Goal: Entertainment & Leisure: Consume media (video, audio)

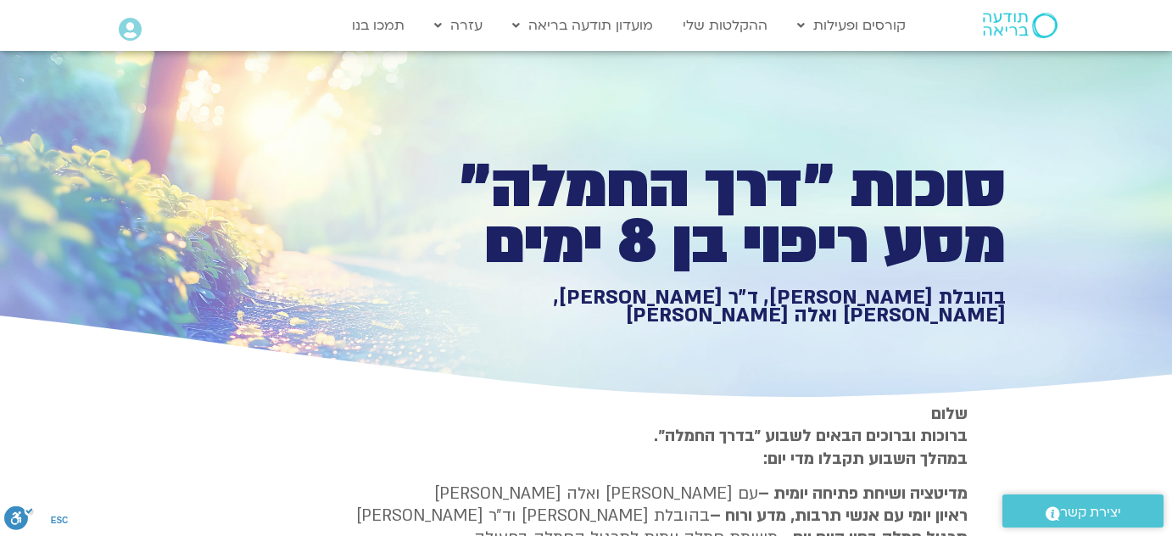
type input "2465.266667"
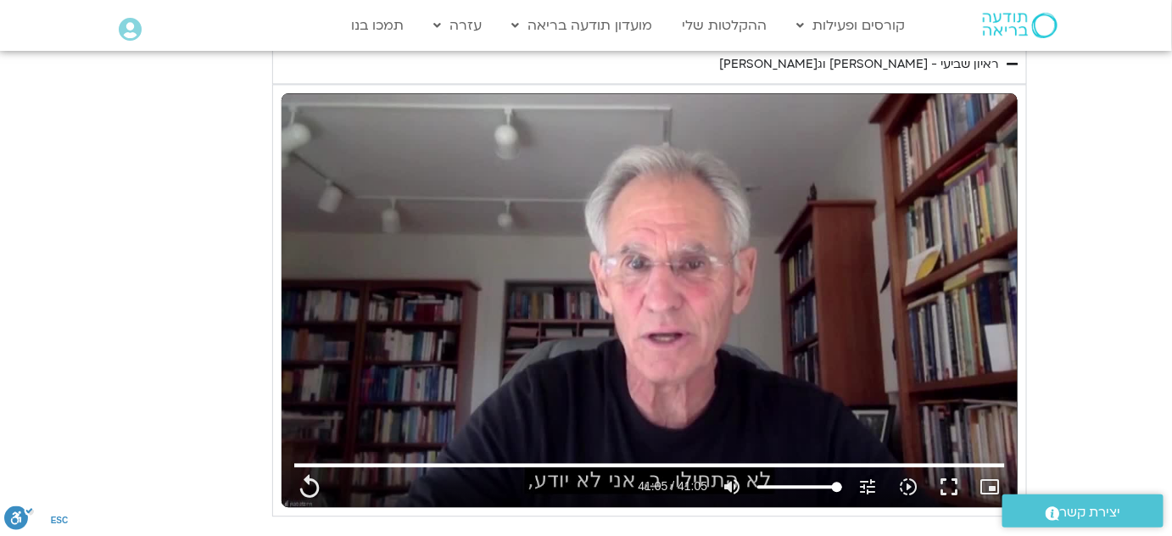
type input "1452.76"
type input "2465.266667"
type input "1452.76"
type input "2465.266667"
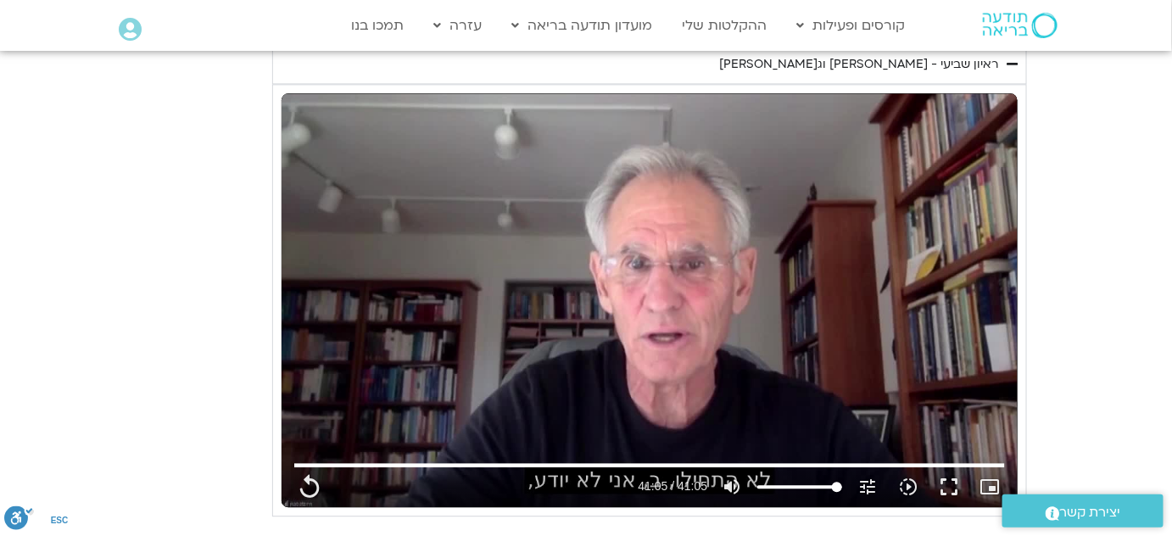
type input "1452.76"
type input "2465.266667"
type input "1452.76"
type input "2465.266667"
type input "1452.76"
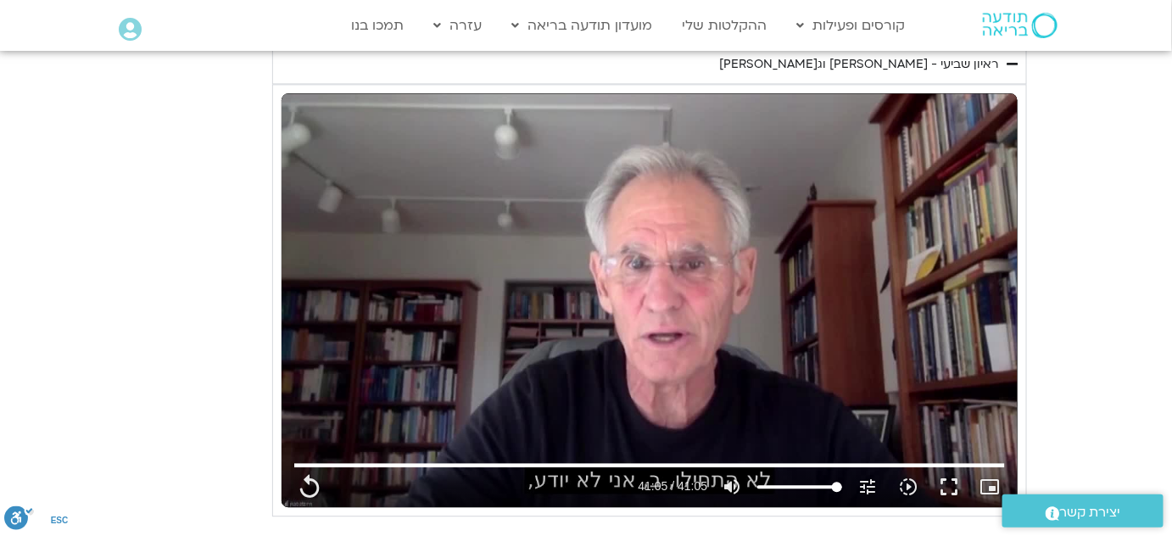
type input "2465.266667"
type input "1452.76"
type input "2465.266667"
type input "1452.76"
type input "2465.266667"
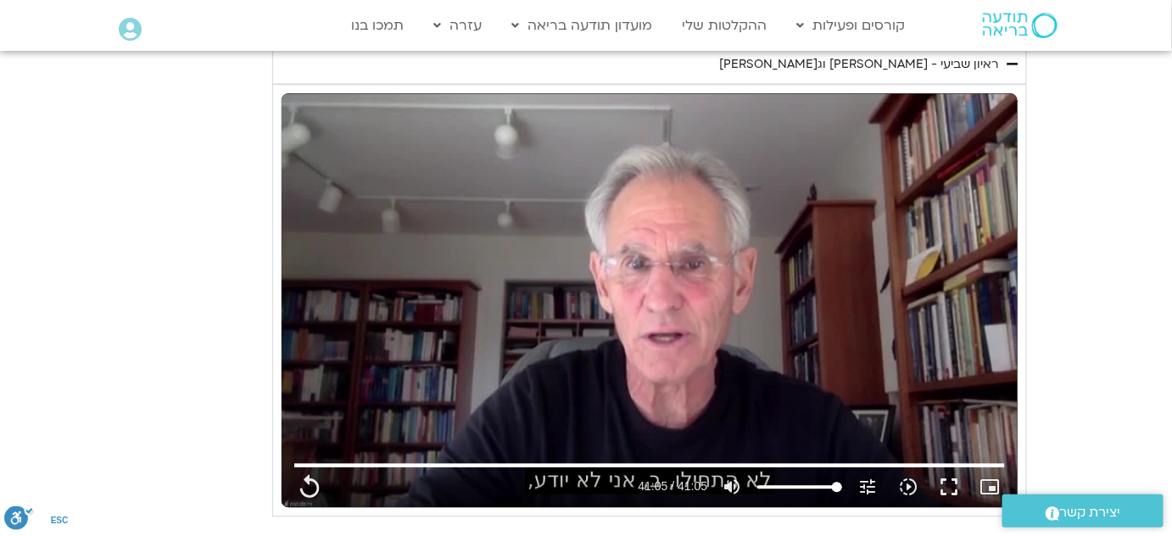
type input "1452.76"
type input "2465.266667"
type input "1452.76"
type input "2465.266667"
type input "1452.76"
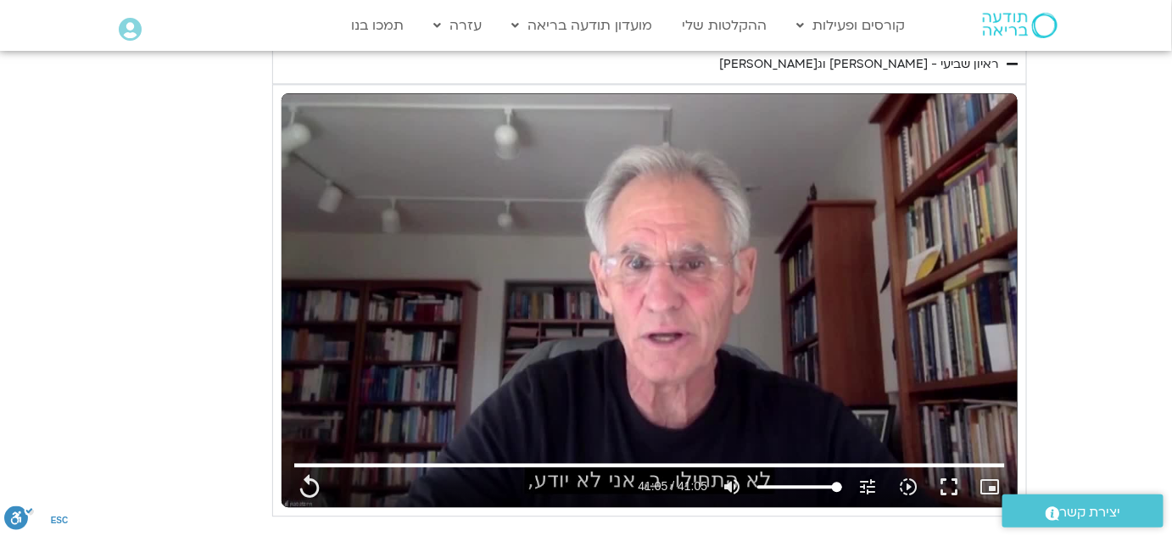
type input "2465.266667"
type input "1452.76"
type input "2465.266667"
type input "1452.76"
type input "2465.266667"
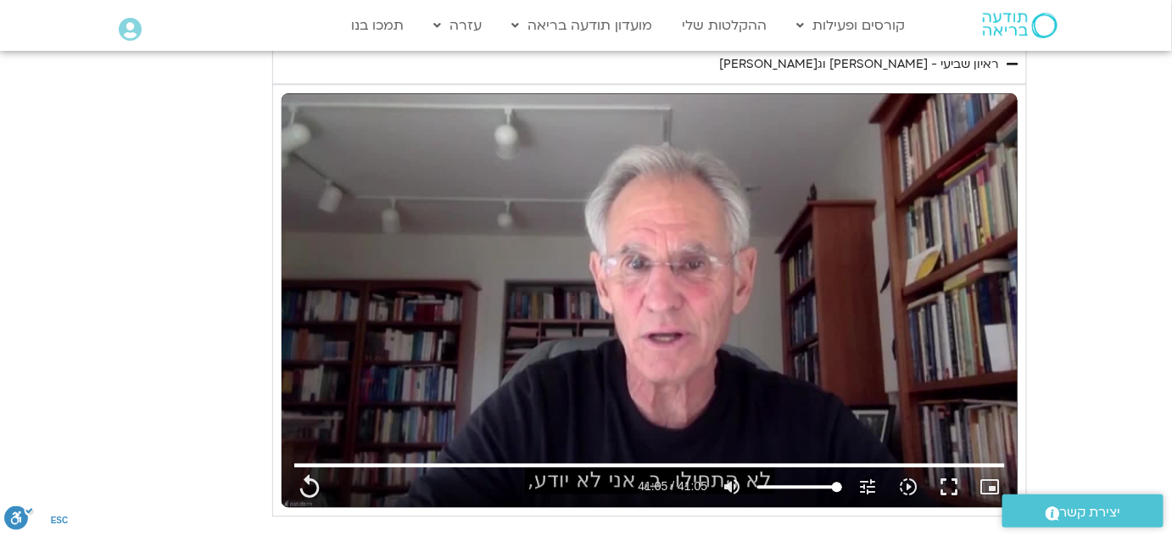
type input "1452.76"
type input "2465.266667"
type input "1452.76"
type input "2465.266667"
type input "1452.76"
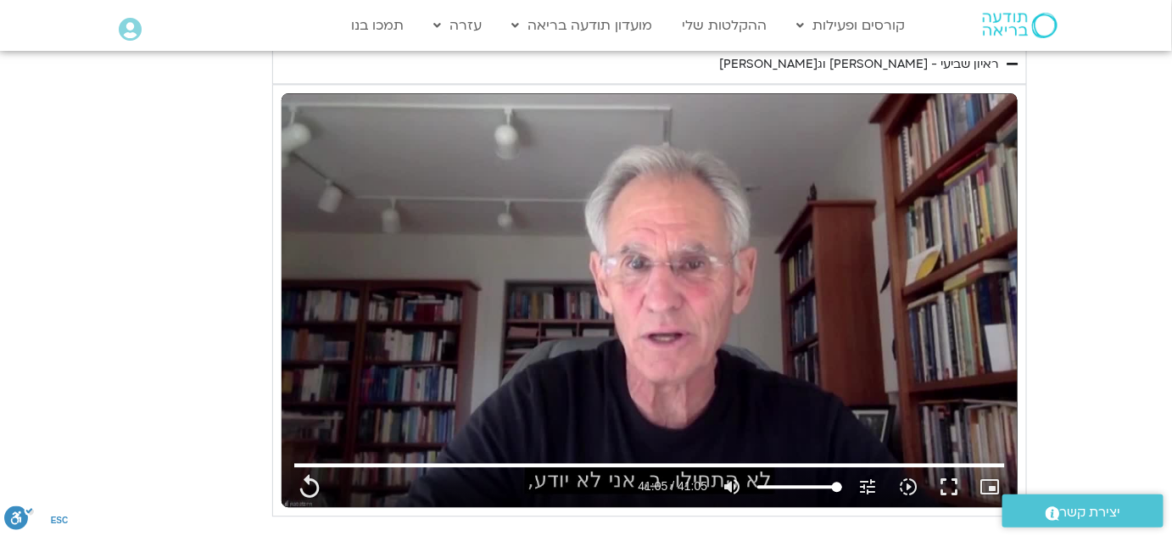
type input "2465.266667"
type input "1452.76"
type input "2465.266667"
type input "1452.76"
type input "2465.266667"
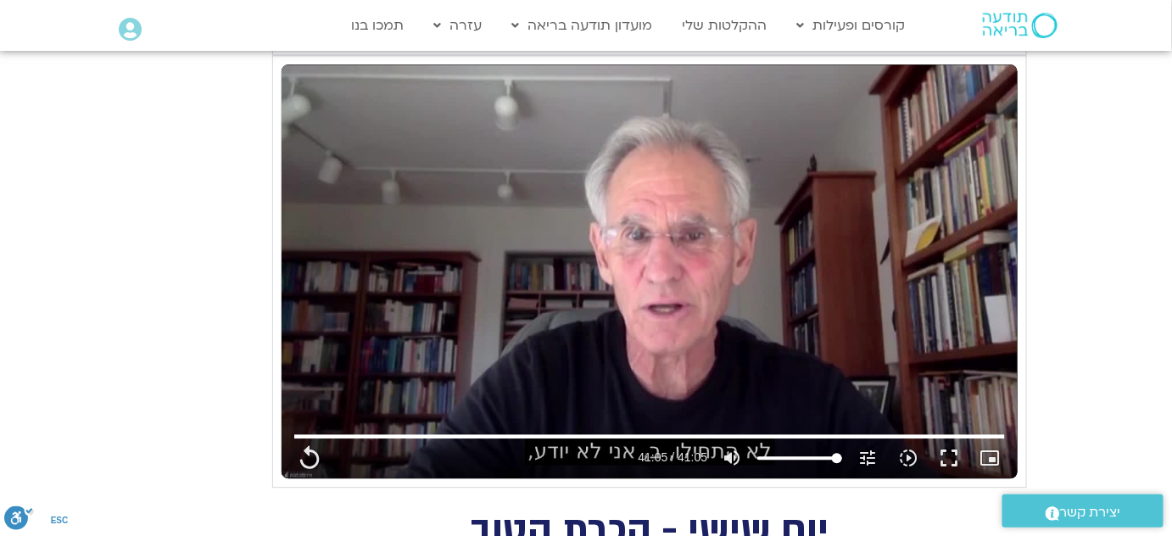
type input "1452.76"
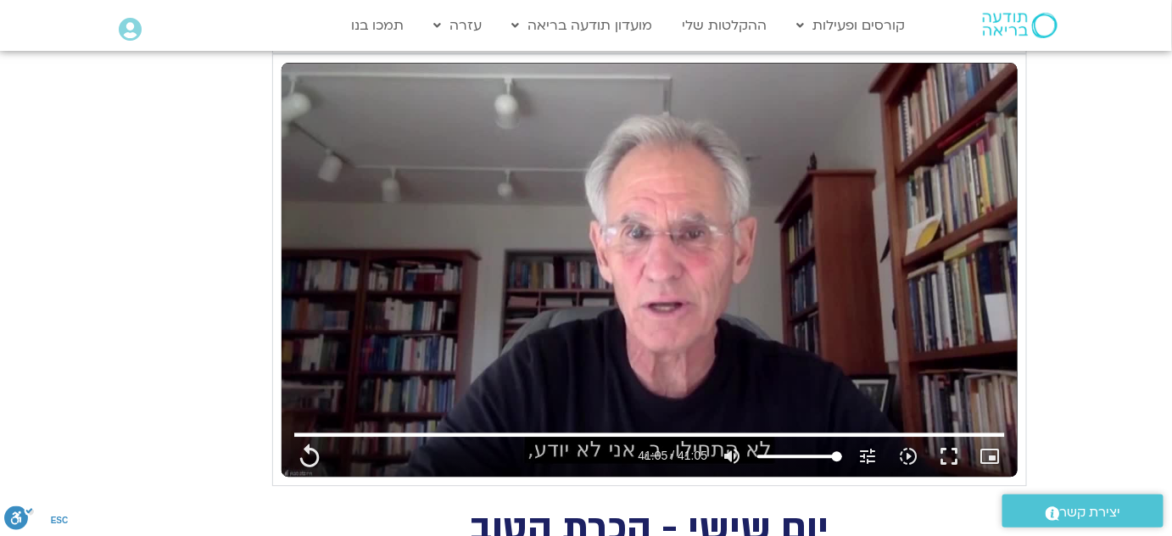
type input "2465.266667"
type input "1452.76"
type input "2465.266667"
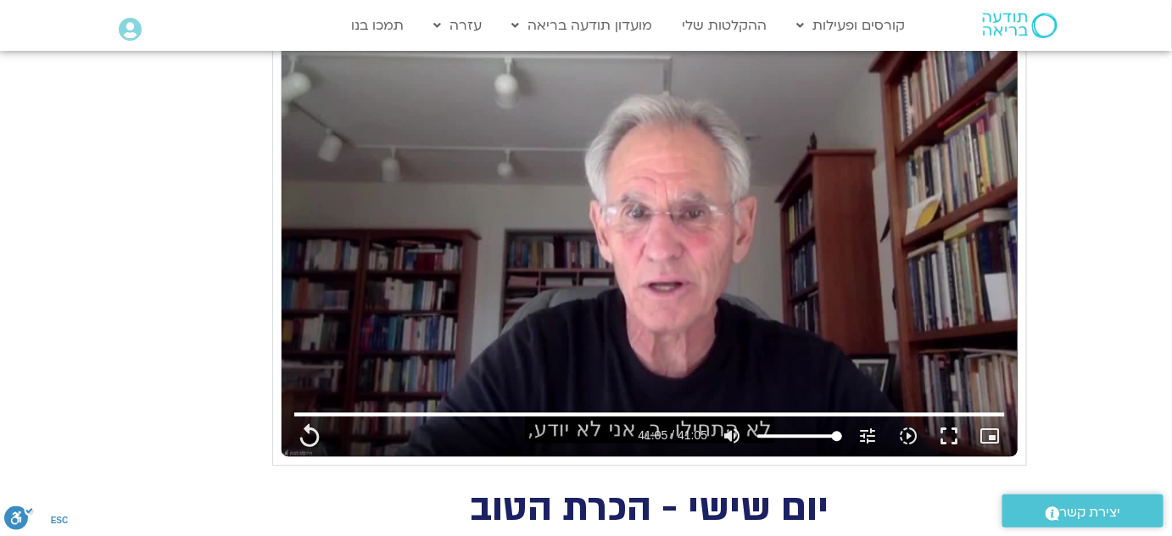
type input "1452.76"
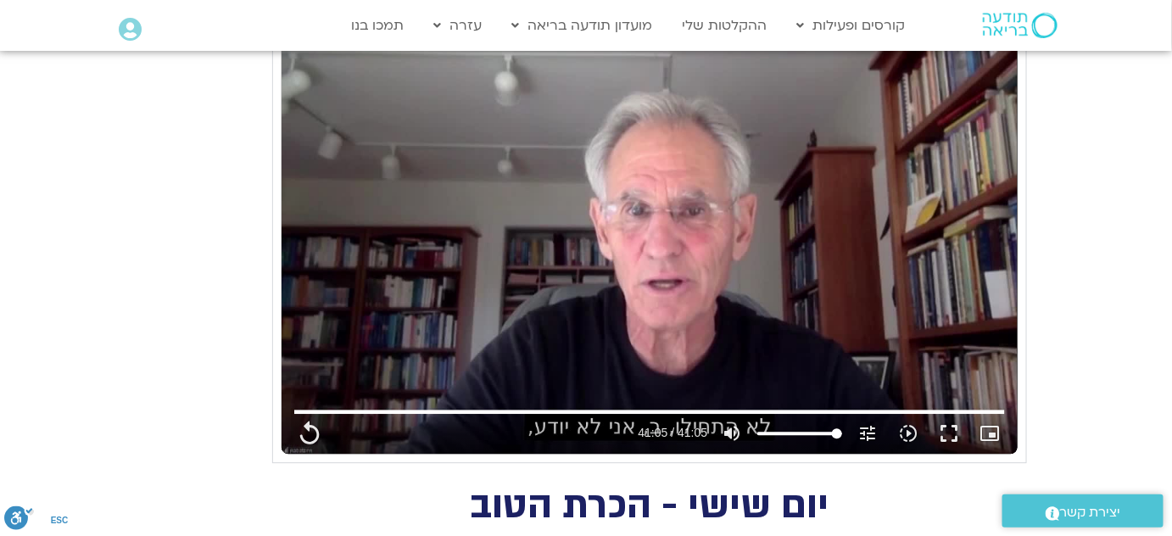
type input "2465.266667"
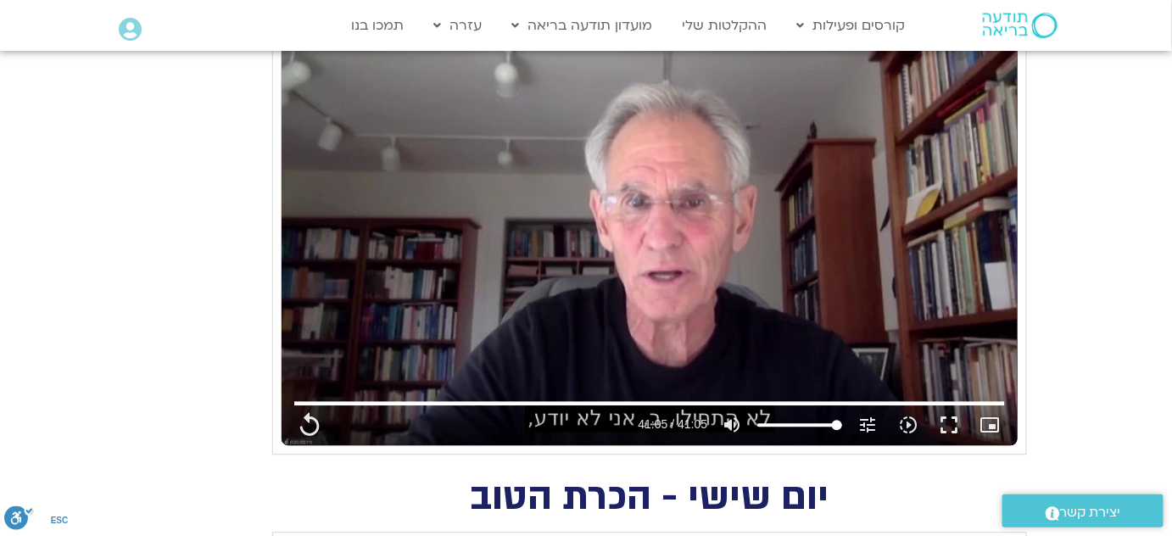
type input "1452.76"
type input "2465.266667"
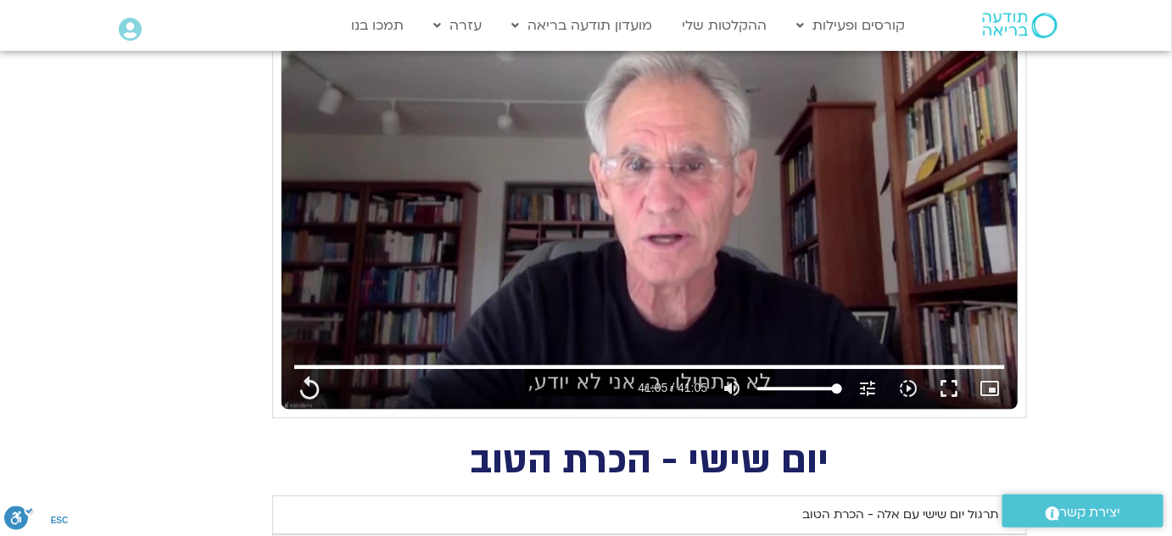
type input "1452.76"
type input "2465.266667"
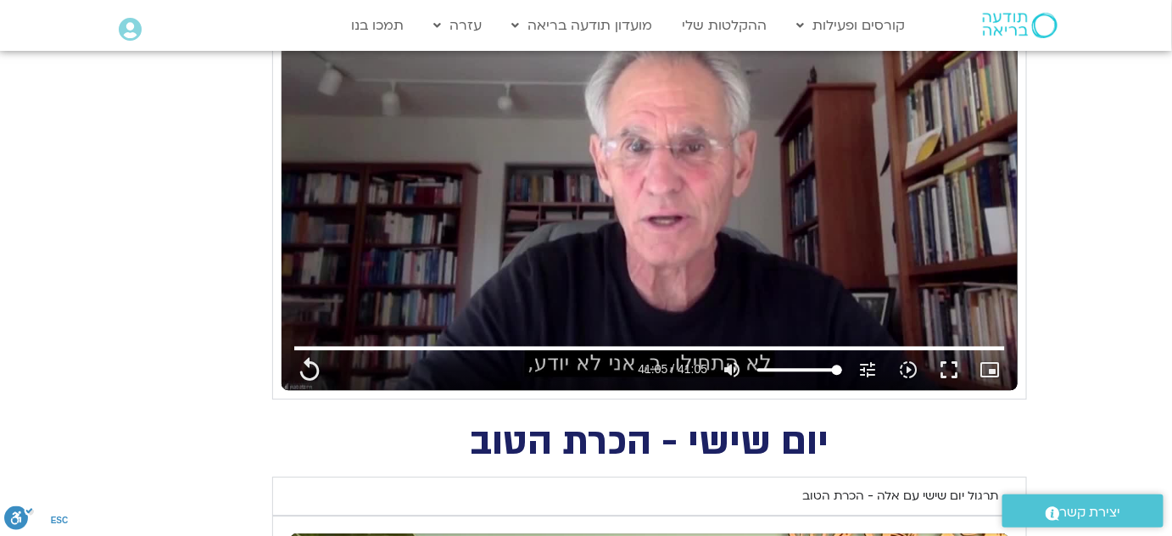
type input "1452.76"
type input "2465.266667"
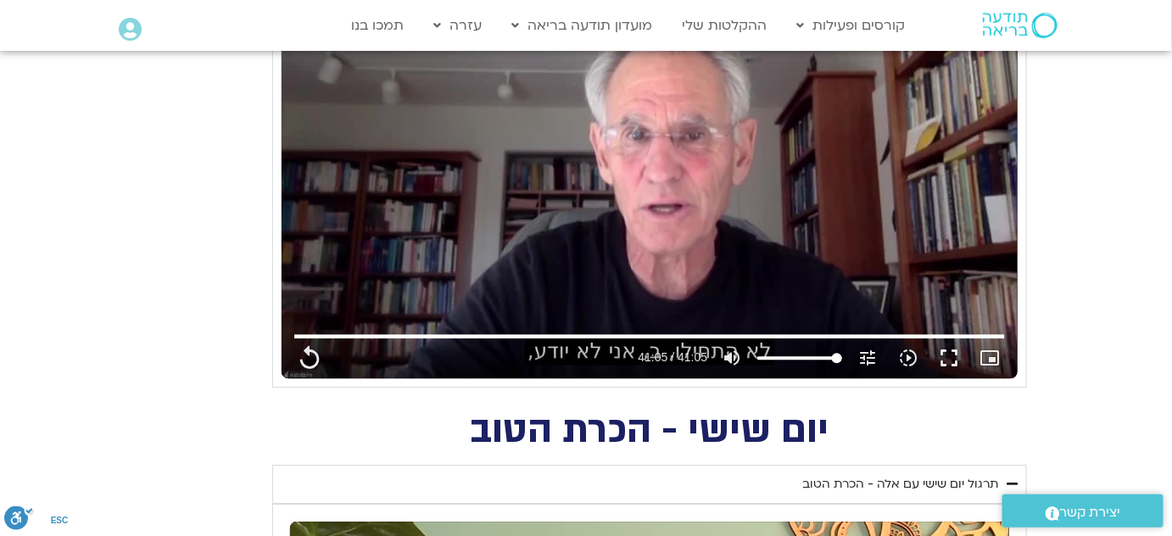
type input "1452.76"
type input "2465.266667"
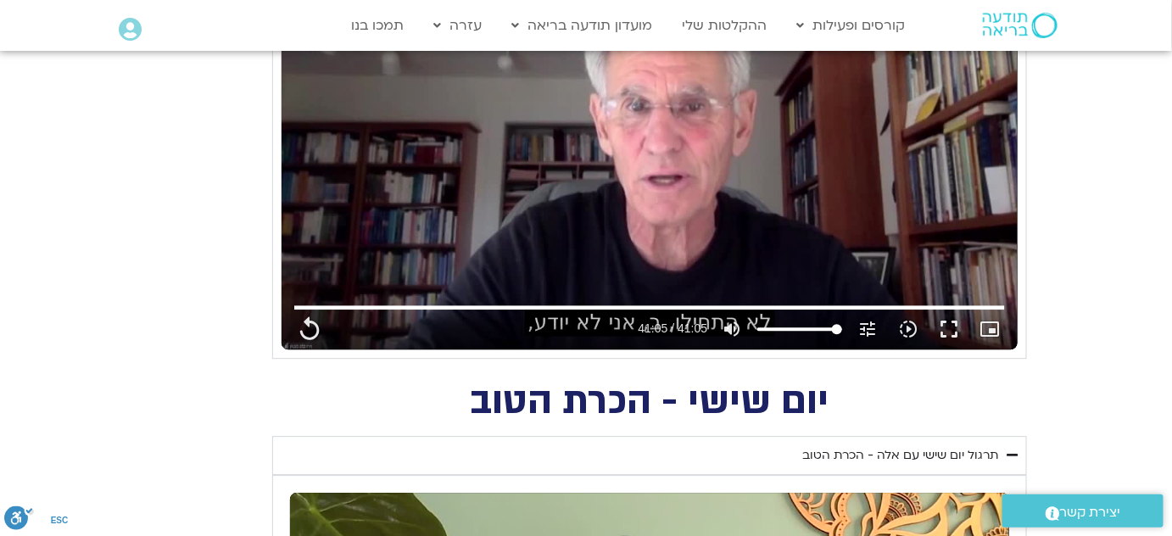
type input "1452.76"
type input "2465.266667"
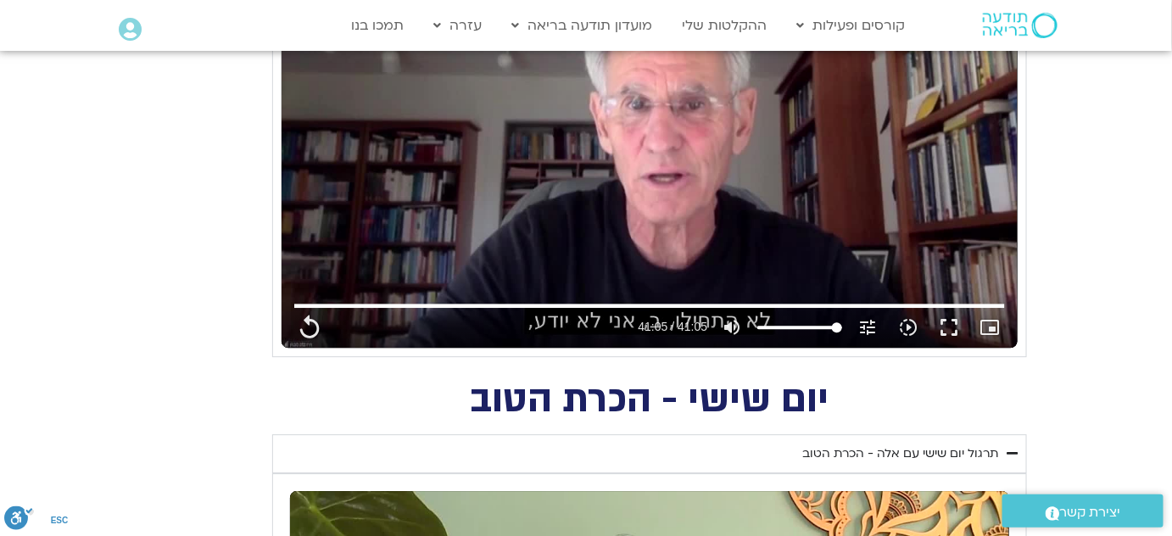
type input "1452.76"
type input "2465.266667"
type input "1452.76"
type input "2465.266667"
type input "1452.76"
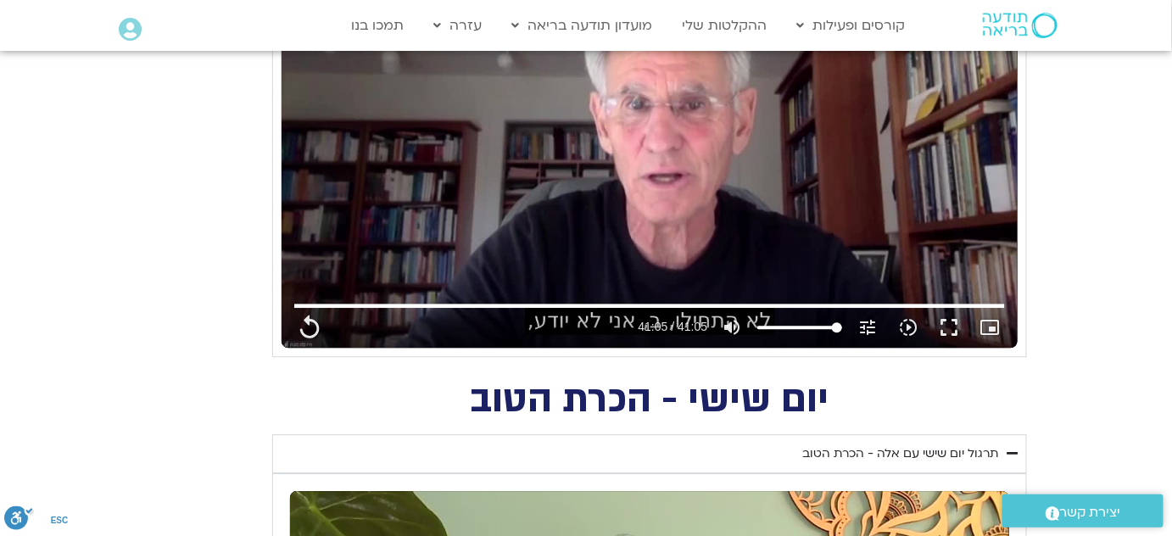
type input "2465.266667"
type input "1452.76"
type input "2465.266667"
type input "1452.76"
type input "2465.266667"
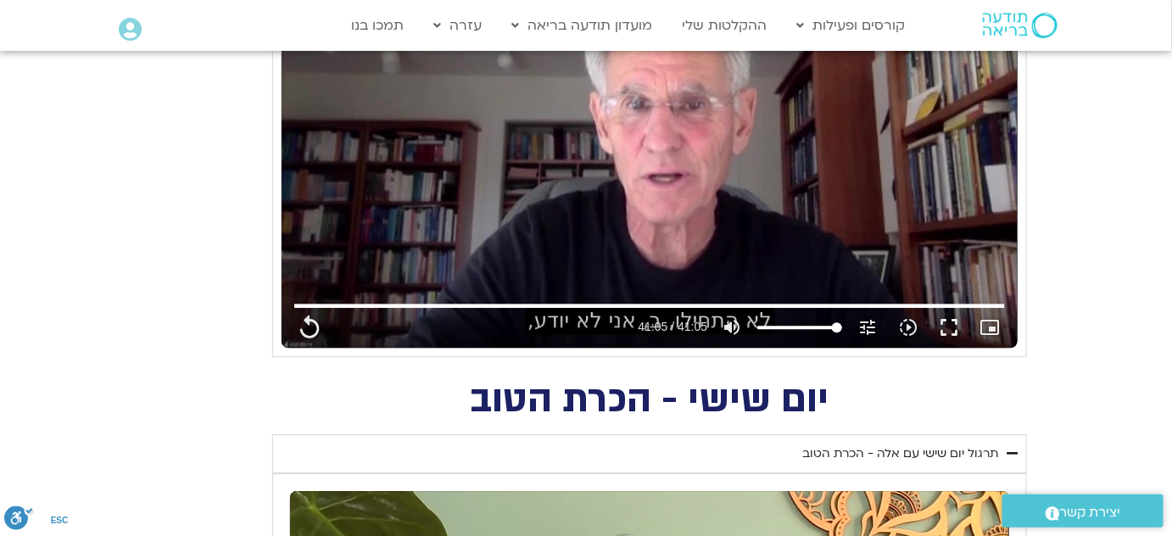
type input "1452.76"
type input "2465.266667"
type input "1452.76"
type input "2465.266667"
type input "1452.76"
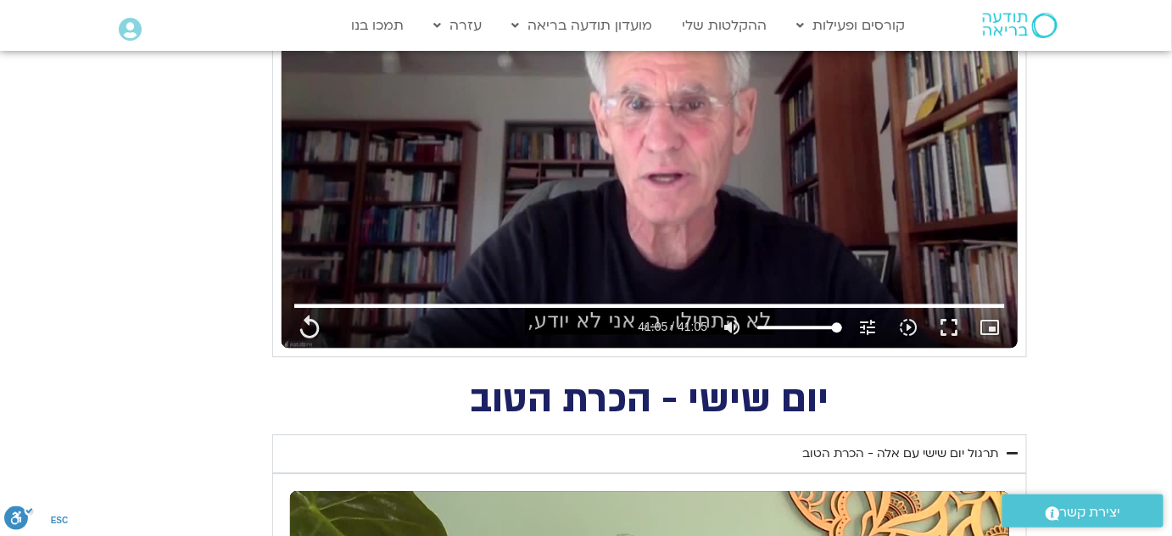
type input "2465.266667"
type input "1452.76"
type input "2465.266667"
type input "1452.76"
type input "2465.266667"
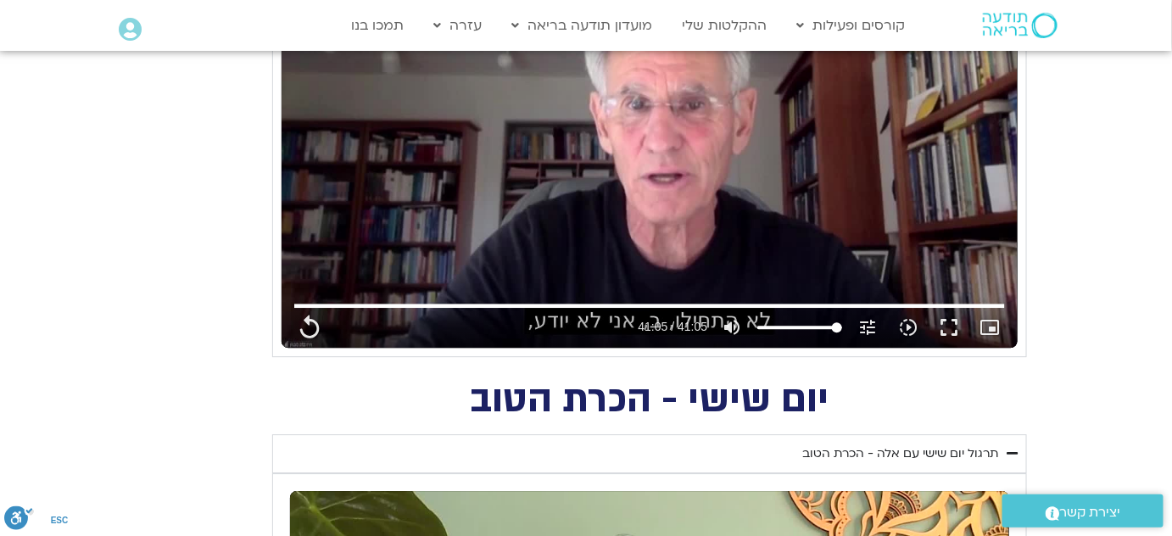
type input "1452.76"
type input "2465.266667"
type input "1452.76"
type input "2465.266667"
type input "1452.76"
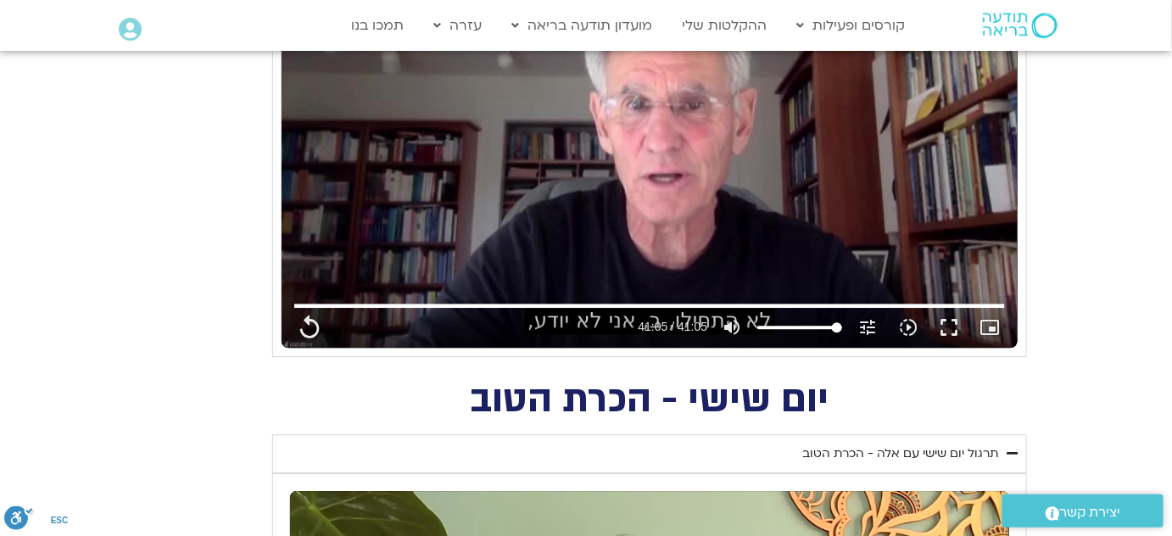
type input "2465.266667"
type input "1452.76"
type input "2465.266667"
type input "1452.76"
type input "2465.266667"
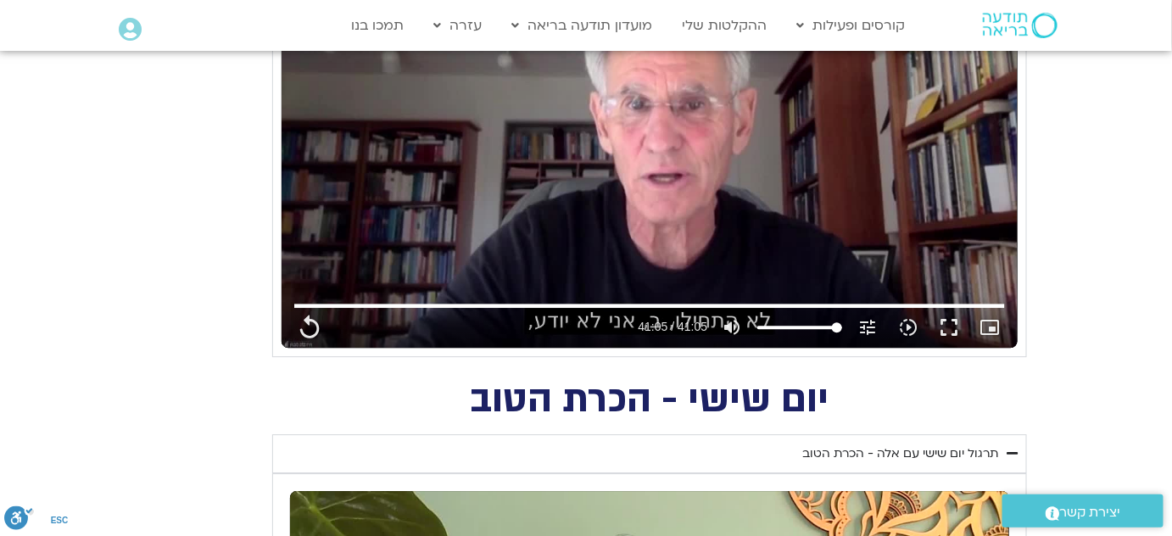
type input "1452.76"
type input "2465.266667"
type input "1452.76"
type input "2465.266667"
type input "1452.76"
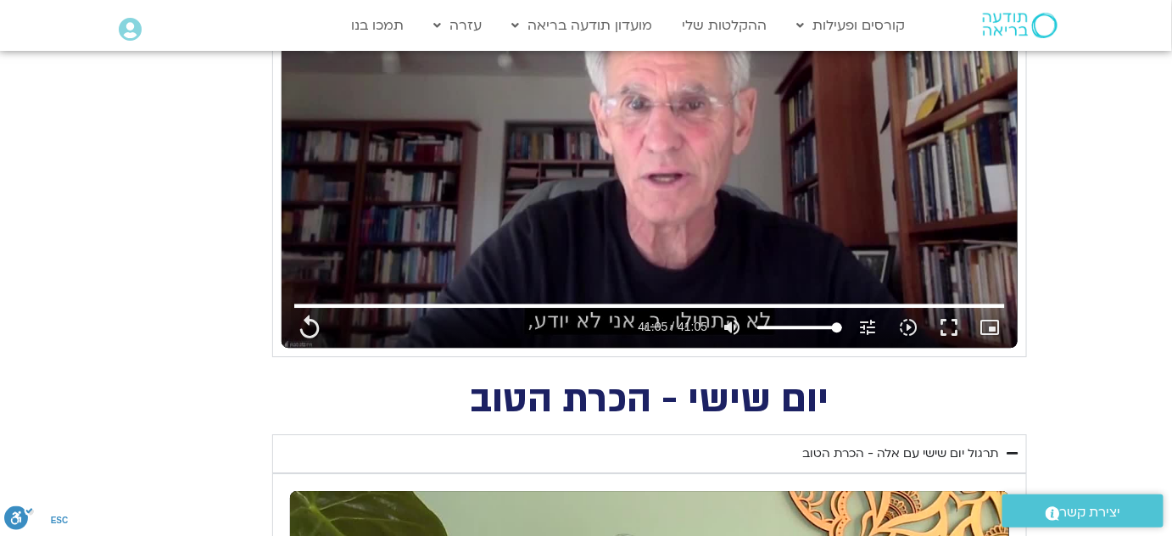
type input "2465.266667"
type input "1452.76"
type input "2465.266667"
type input "1452.76"
type input "2465.266667"
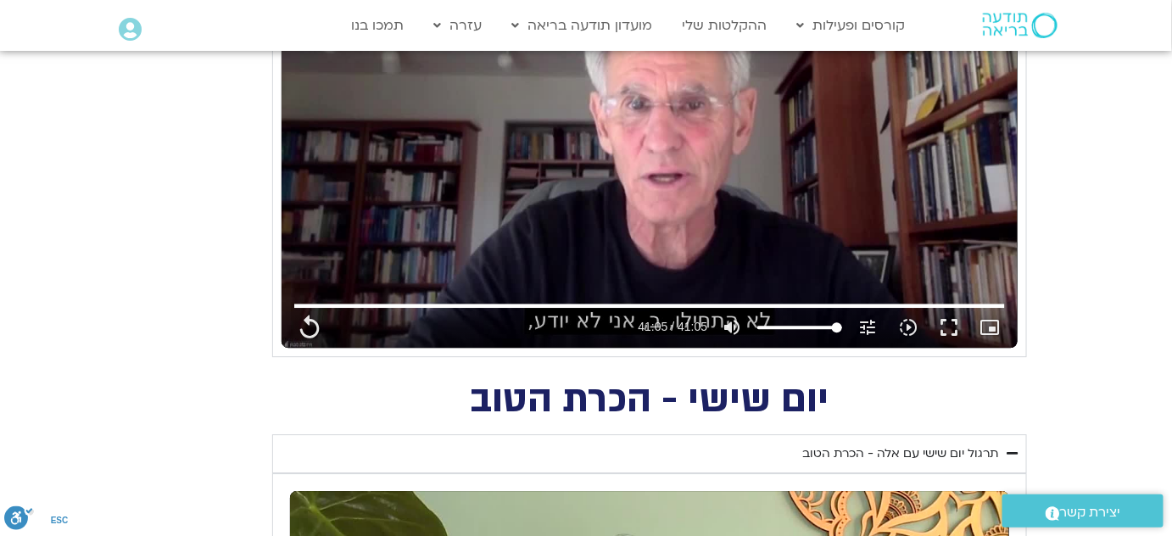
type input "1452.76"
type input "2465.266667"
type input "1452.76"
type input "2465.266667"
type input "1452.76"
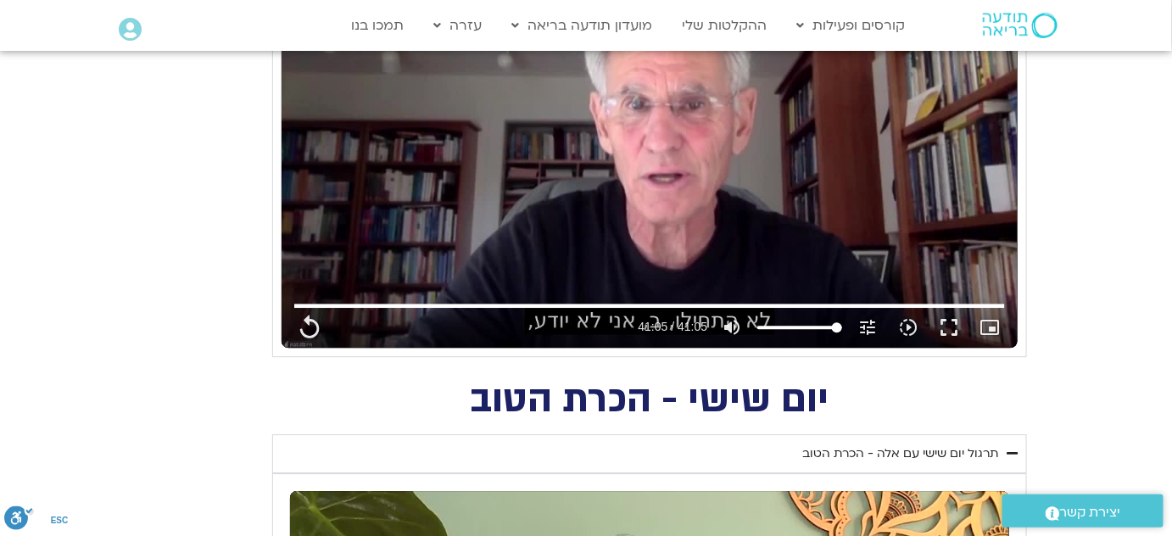
type input "2465.266667"
type input "1452.76"
type input "2465.266667"
type input "1452.76"
type input "2465.266667"
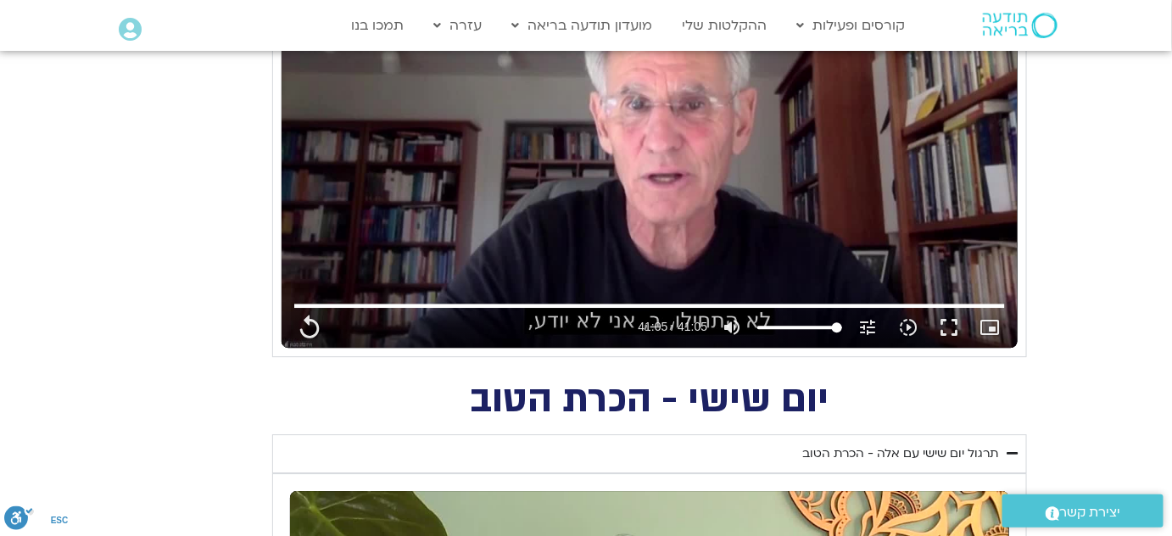
type input "1452.76"
type input "2465.266667"
type input "1452.76"
type input "2465.266667"
type input "1452.76"
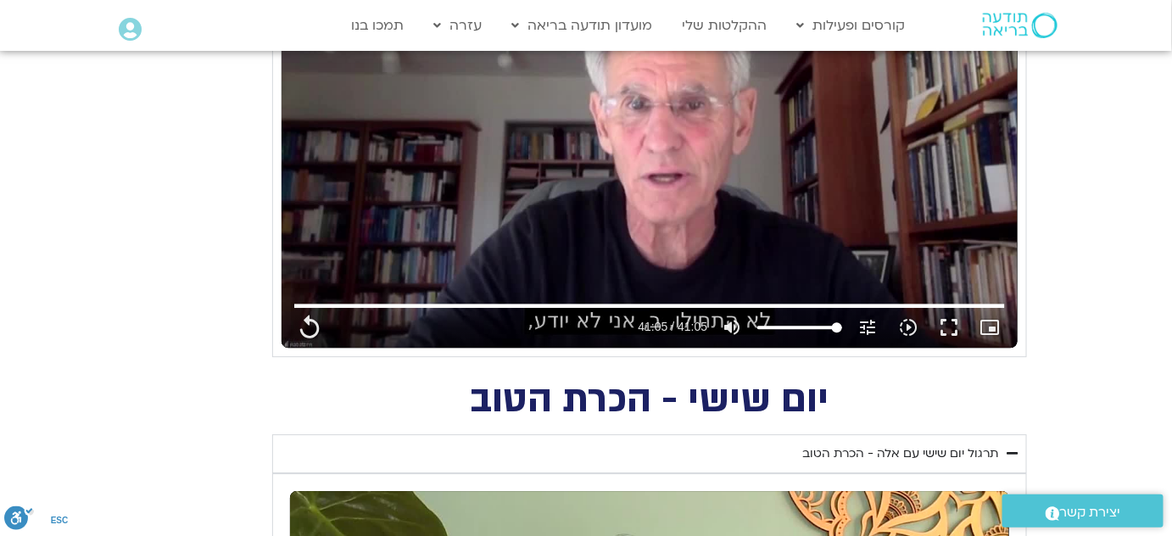
type input "2465.266667"
type input "1452.76"
type input "2465.266667"
type input "1452.76"
type input "2465.266667"
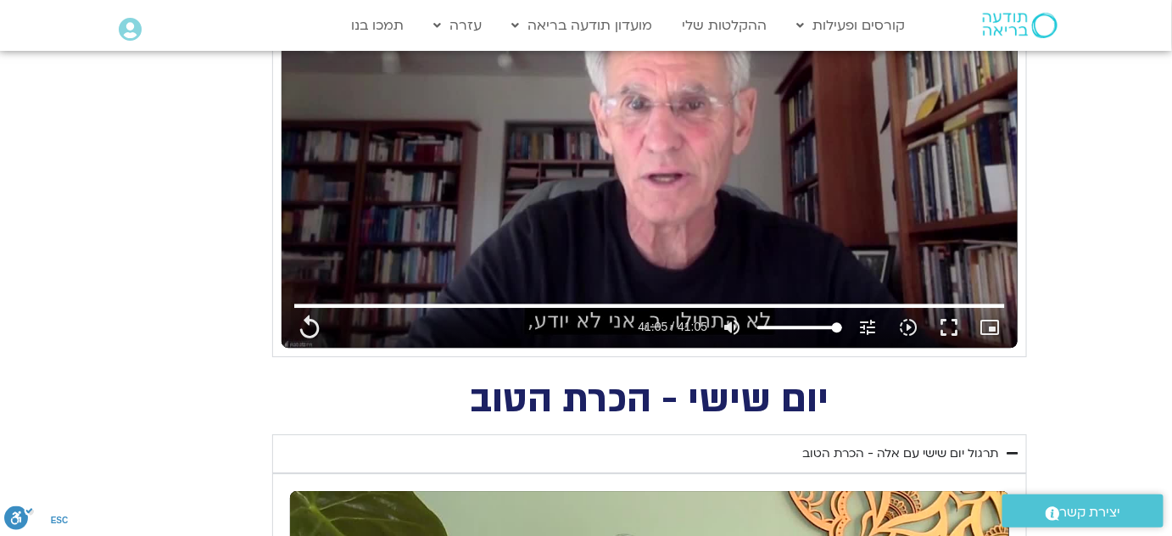
type input "1452.76"
type input "2465.266667"
type input "1452.76"
type input "2465.266667"
type input "1452.76"
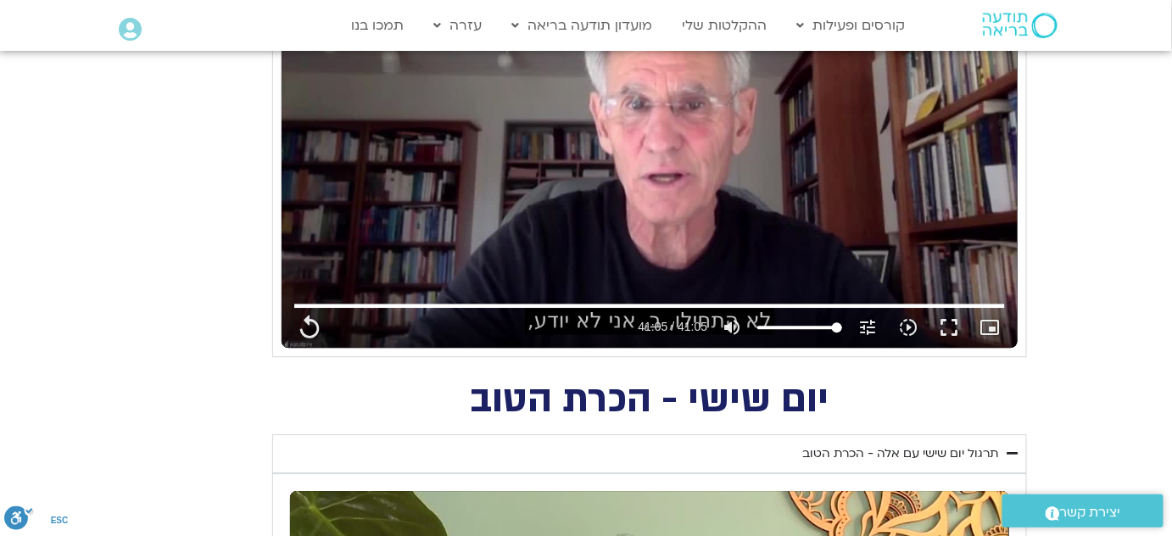
type input "2465.266667"
type input "1452.76"
type input "2465.266667"
type input "1452.76"
type input "2465.266667"
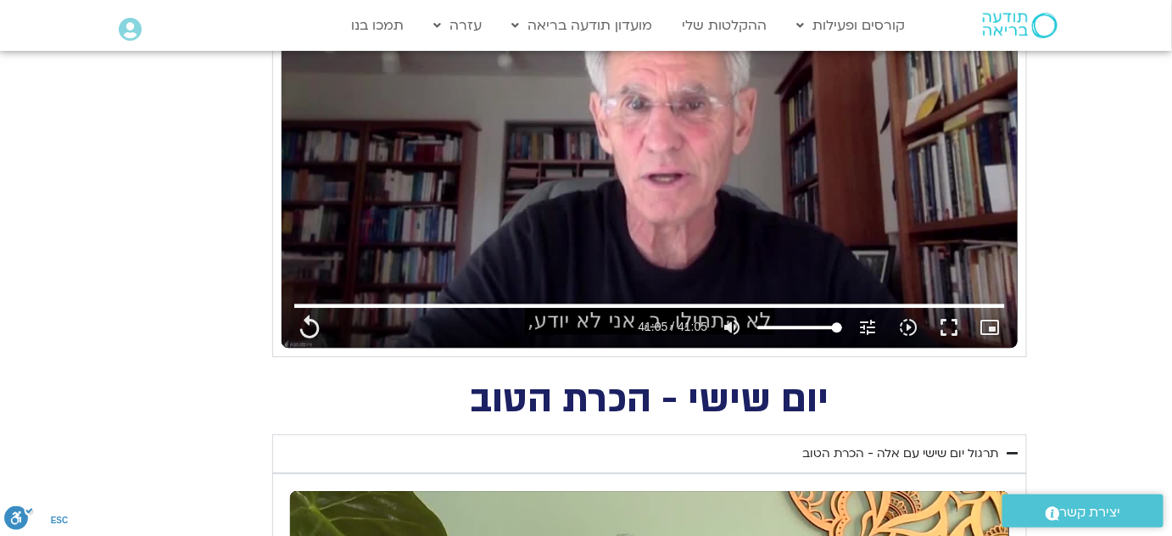
type input "1452.76"
type input "2465.266667"
type input "1452.76"
type input "2465.266667"
type input "1452.76"
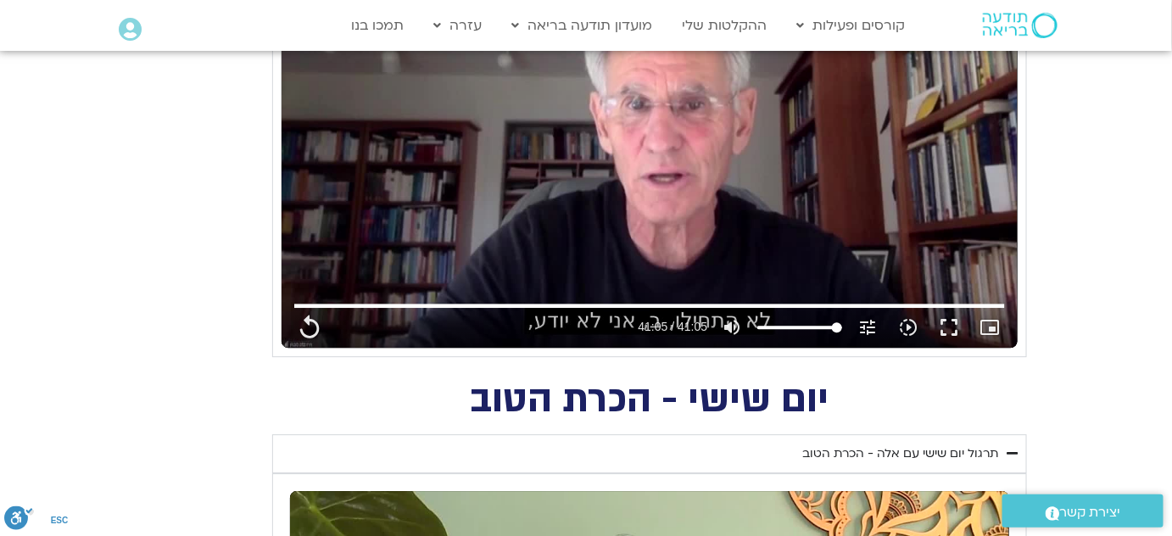
type input "2465.266667"
type input "1452.76"
type input "2465.266667"
type input "1452.76"
type input "2465.266667"
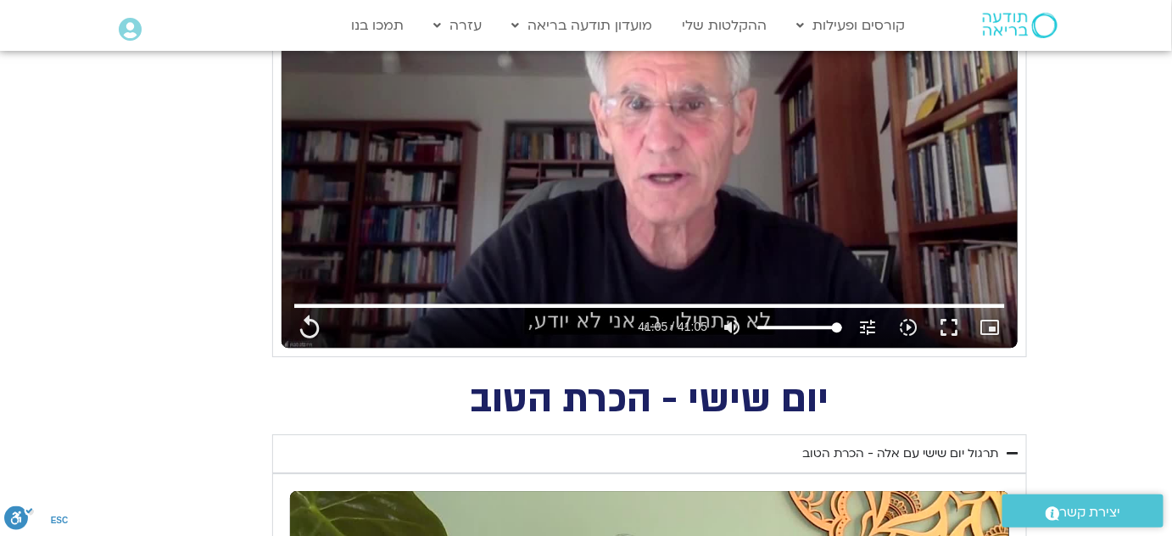
type input "1452.76"
type input "2465.266667"
type input "1452.76"
type input "2465.266667"
type input "1452.76"
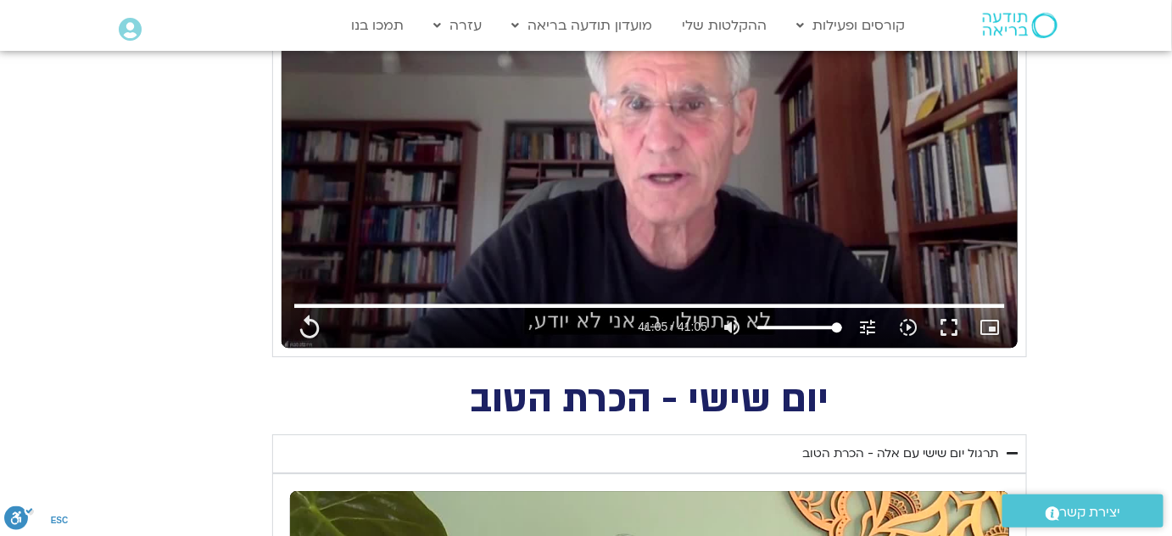
type input "2465.266667"
type input "1452.76"
type input "2465.266667"
type input "1452.76"
type input "2465.266667"
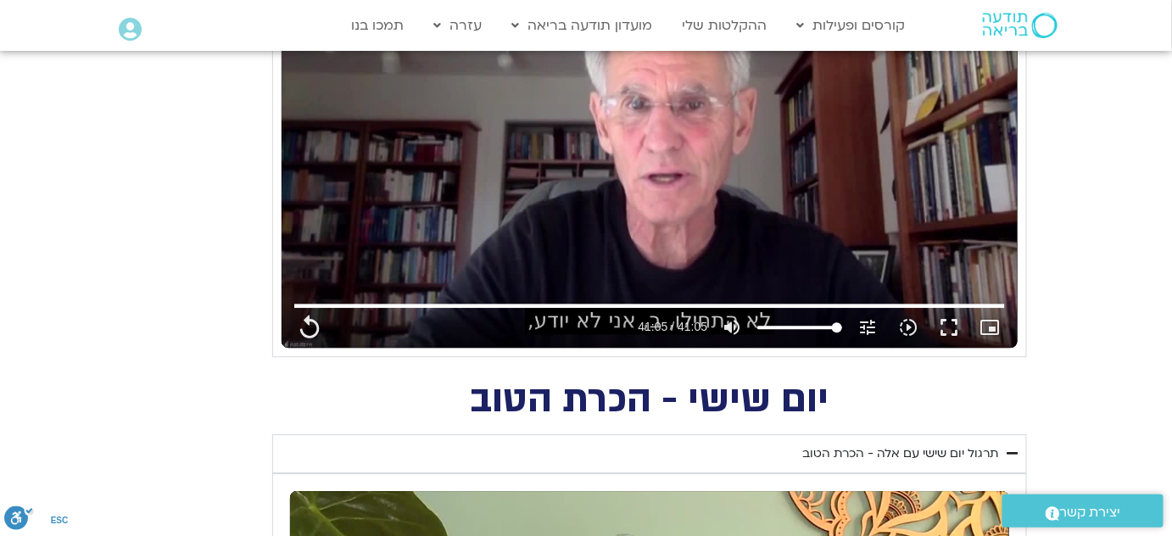
type input "1452.76"
type input "2465.266667"
type input "1452.76"
type input "2465.266667"
type input "1452.76"
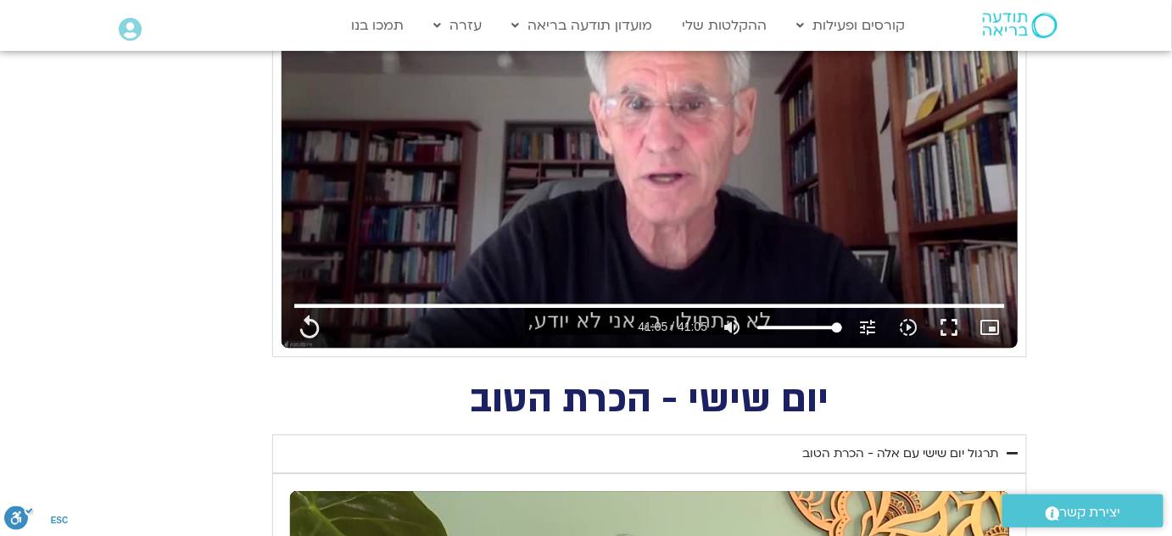
type input "2465.266667"
type input "1452.76"
type input "2465.266667"
type input "1452.76"
type input "2465.266667"
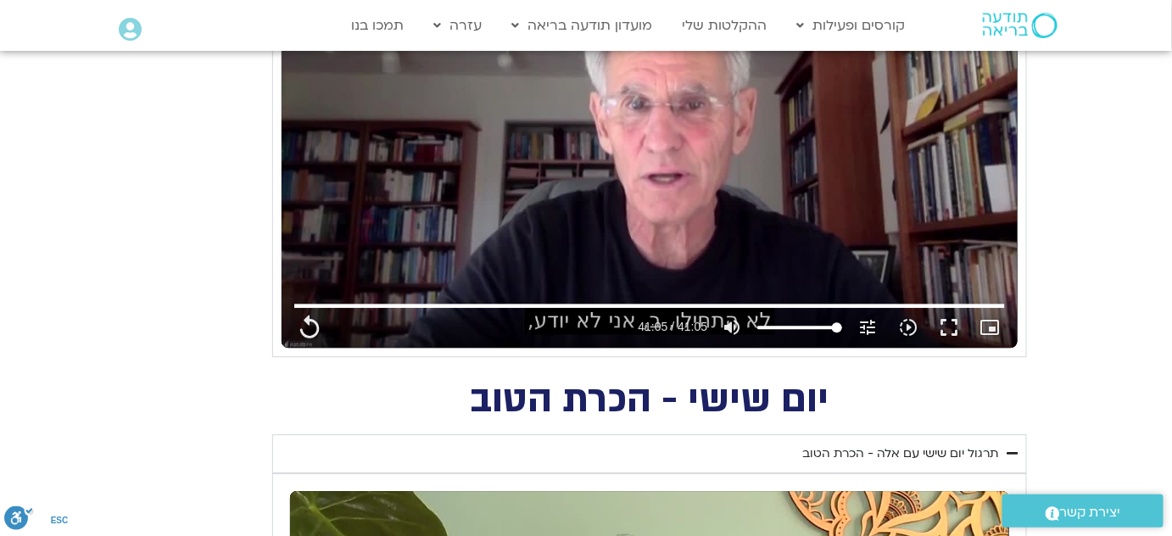
type input "1452.76"
type input "2465.266667"
type input "1452.76"
type input "2465.266667"
type input "1452.76"
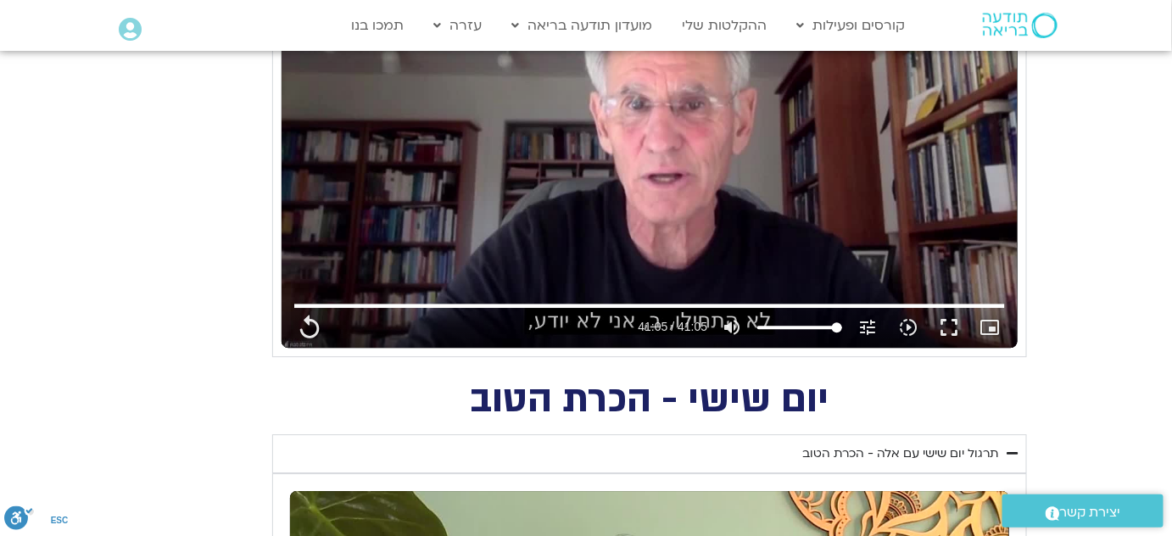
type input "2465.266667"
type input "1452.76"
type input "2465.266667"
type input "1452.76"
type input "2465.266667"
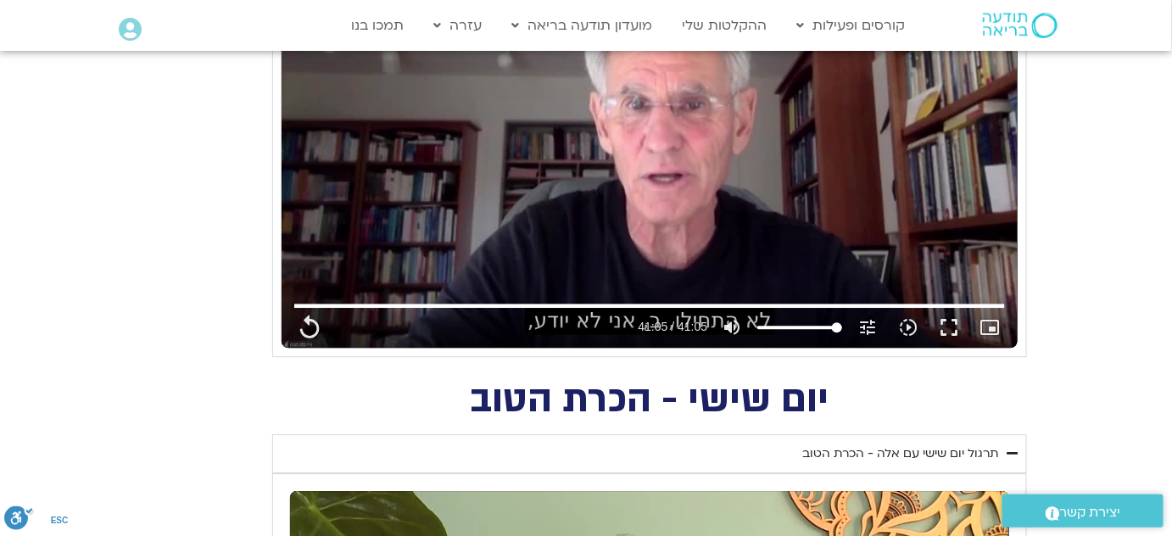
type input "1452.76"
type input "2465.266667"
type input "1452.76"
type input "2465.266667"
type input "1452.76"
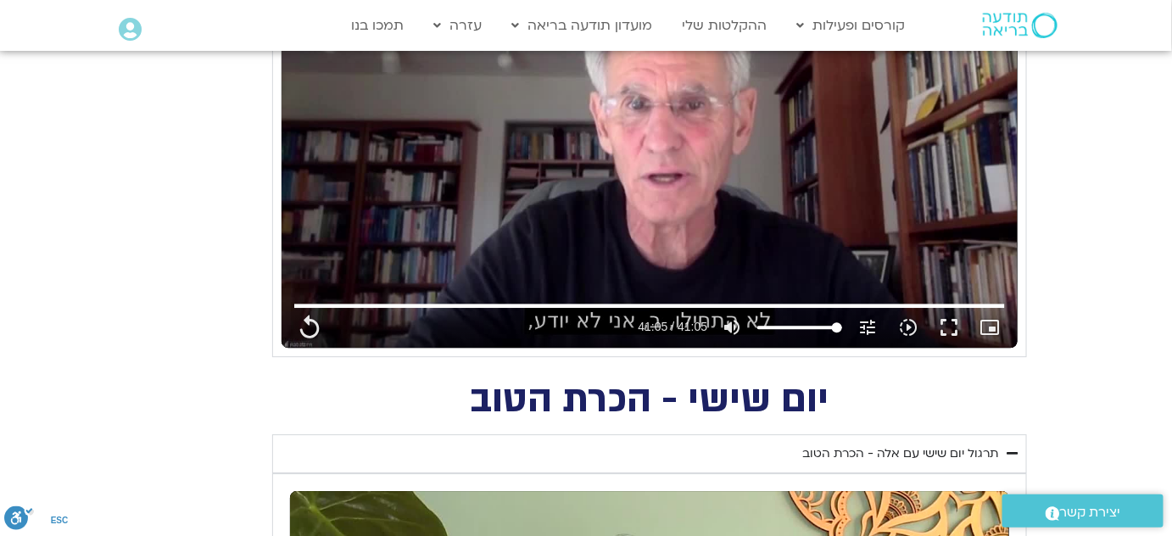
type input "2465.266667"
click at [1018, 458] on summary "תרגול יום שישי עם אלה - הכרת הטוב" at bounding box center [649, 453] width 755 height 39
type input "1452.76"
type input "2465.266667"
type input "1452.76"
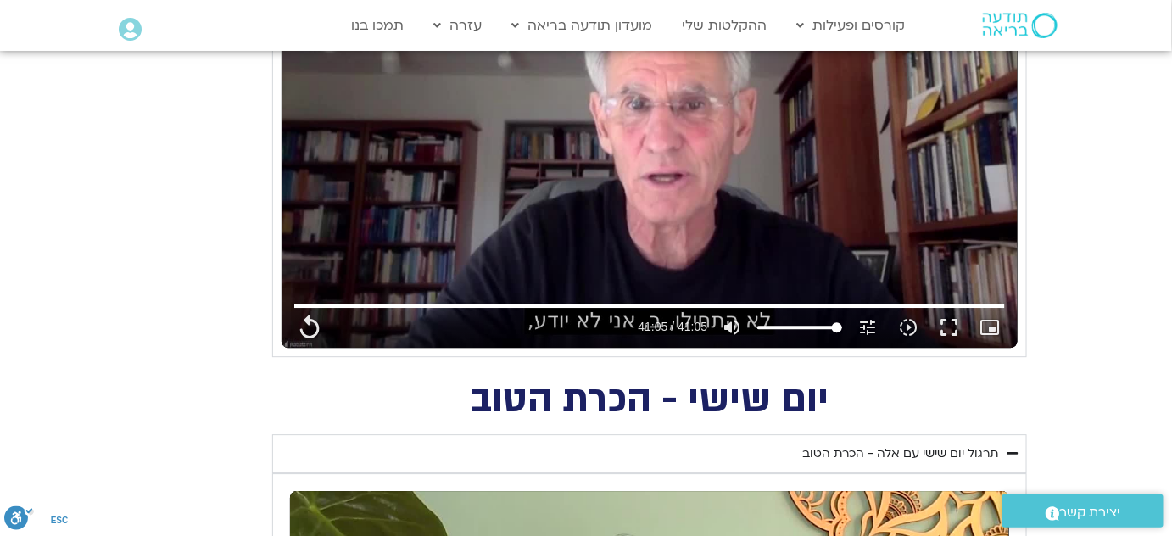
type input "2465.266667"
type input "1452.76"
type input "2465.266667"
type input "1452.76"
type input "2465.266667"
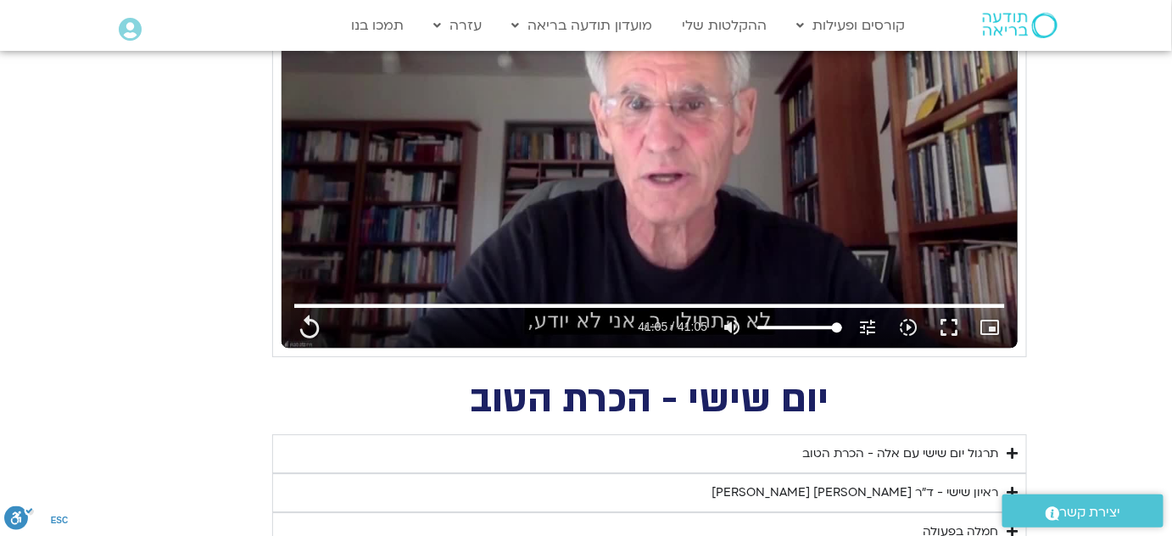
type input "1452.76"
type input "2465.266667"
type input "1452.76"
type input "2465.266667"
type input "1452.76"
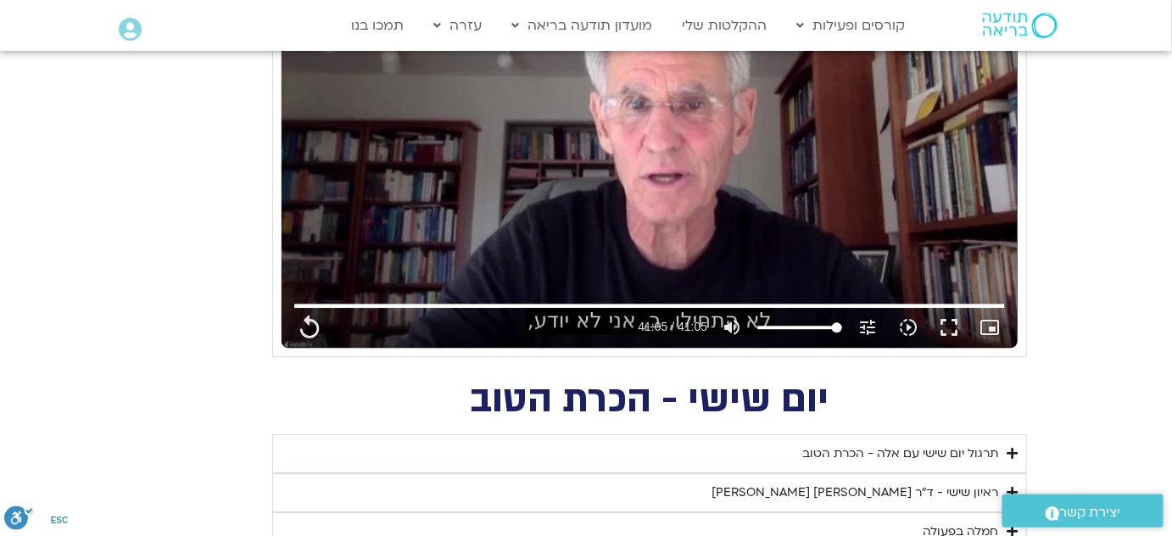
type input "2465.266667"
type input "1452.76"
type input "2465.266667"
type input "1452.76"
type input "2465.266667"
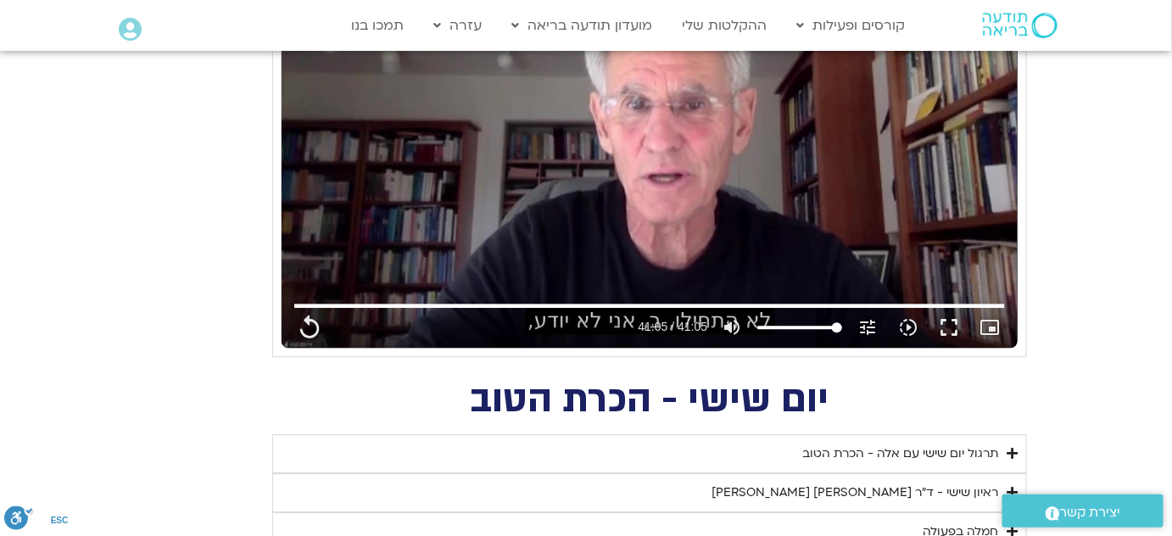
type input "1452.76"
type input "2465.266667"
type input "1452.76"
type input "2465.266667"
click at [1017, 450] on icon "Accordion. Open links with Enter or Space, close with Escape, and navigate with…" at bounding box center [1012, 453] width 11 height 13
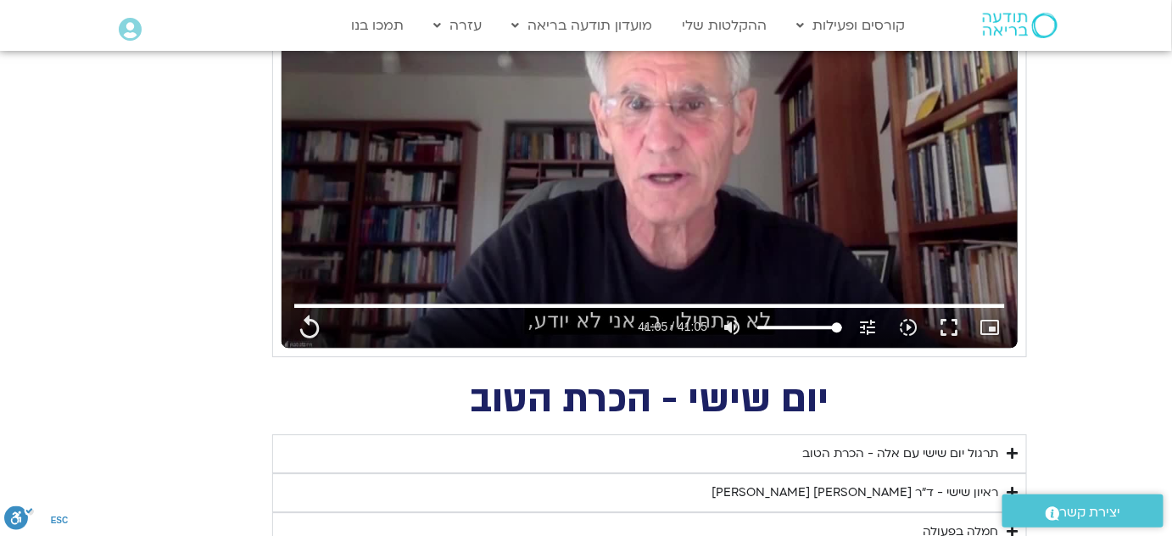
type input "1452.76"
type input "2465.266667"
type input "1452.76"
type input "2465.266667"
type input "1452.76"
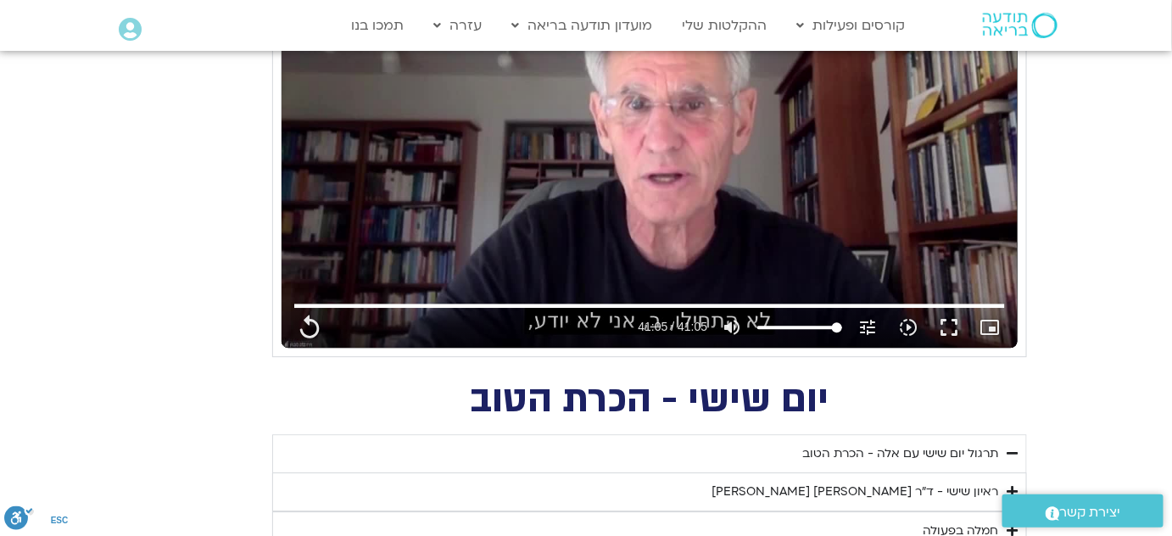
type input "2465.266667"
type input "1452.76"
type input "2465.266667"
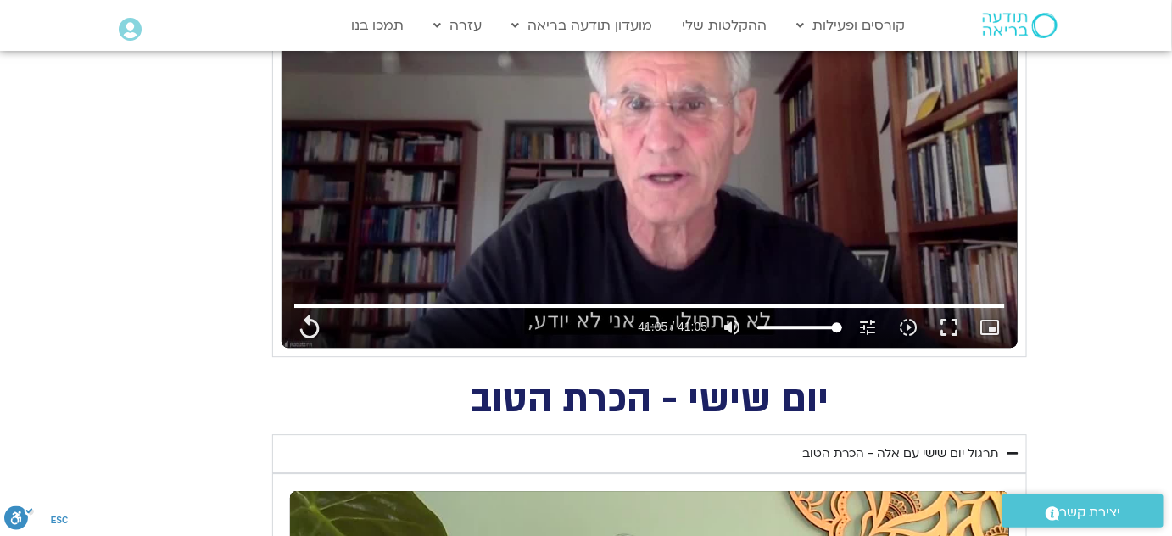
type input "1452.76"
type input "2465.266667"
type input "1452.76"
click at [1017, 450] on icon "Accordion. Open links with Enter or Space, close with Escape, and navigate with…" at bounding box center [1012, 453] width 11 height 13
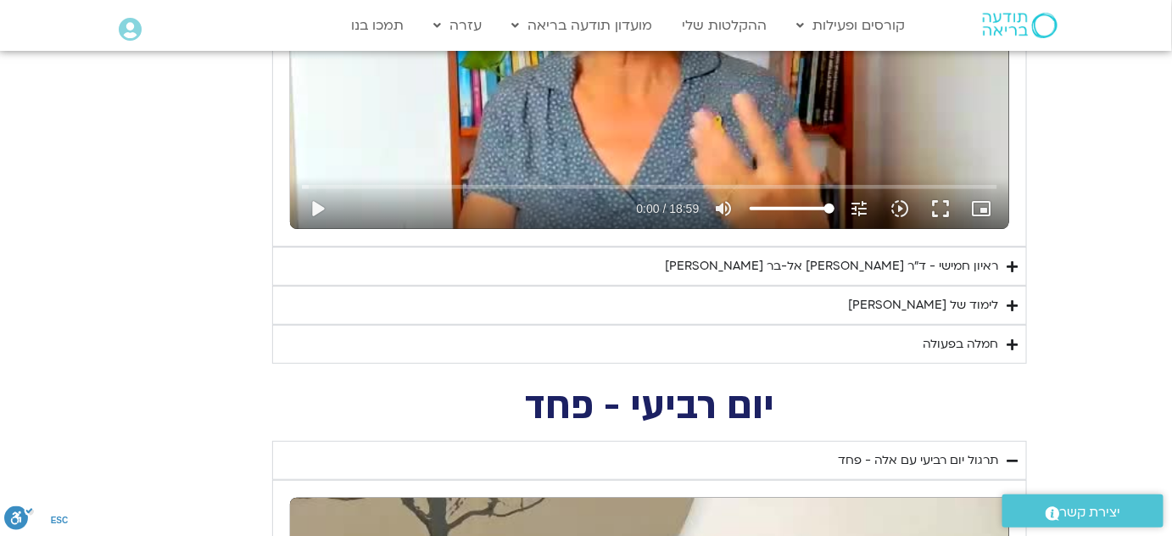
scroll to position [2299, 0]
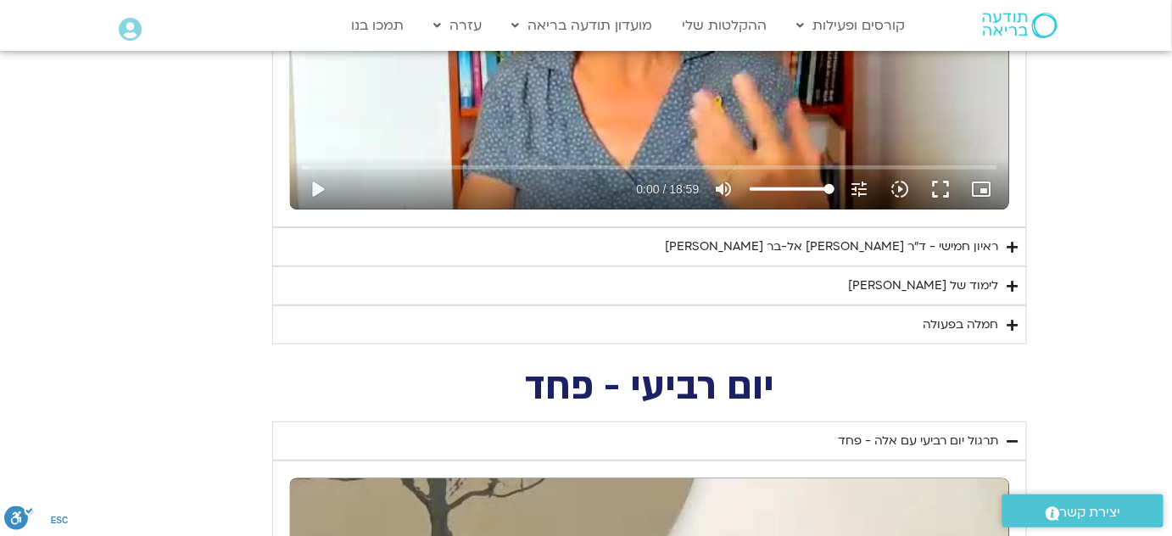
click at [1014, 243] on icon "Accordion. Open links with Enter or Space, close with Escape, and navigate with…" at bounding box center [1012, 247] width 11 height 13
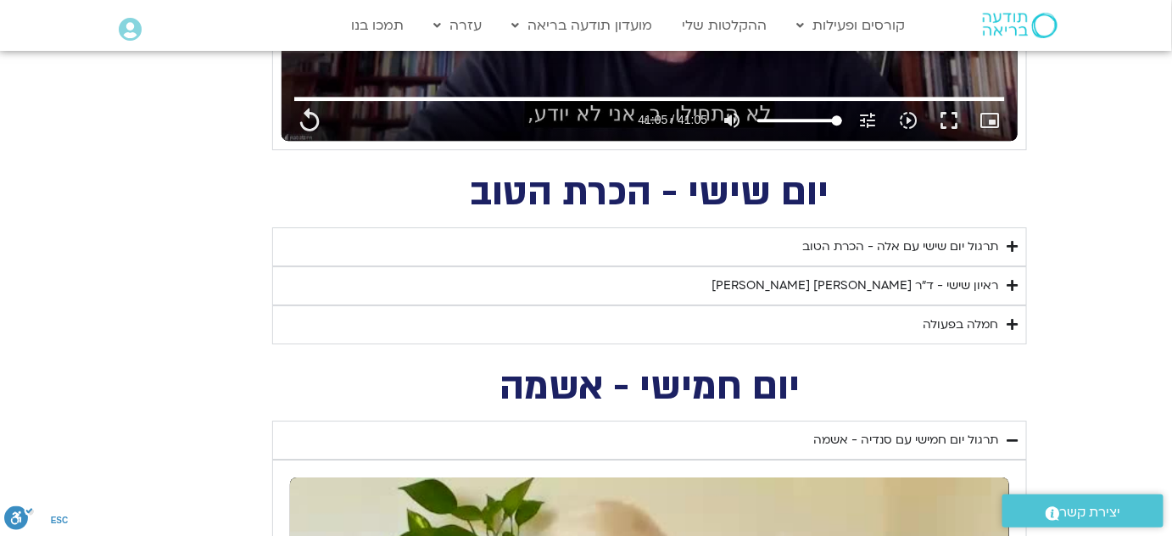
scroll to position [1606, 0]
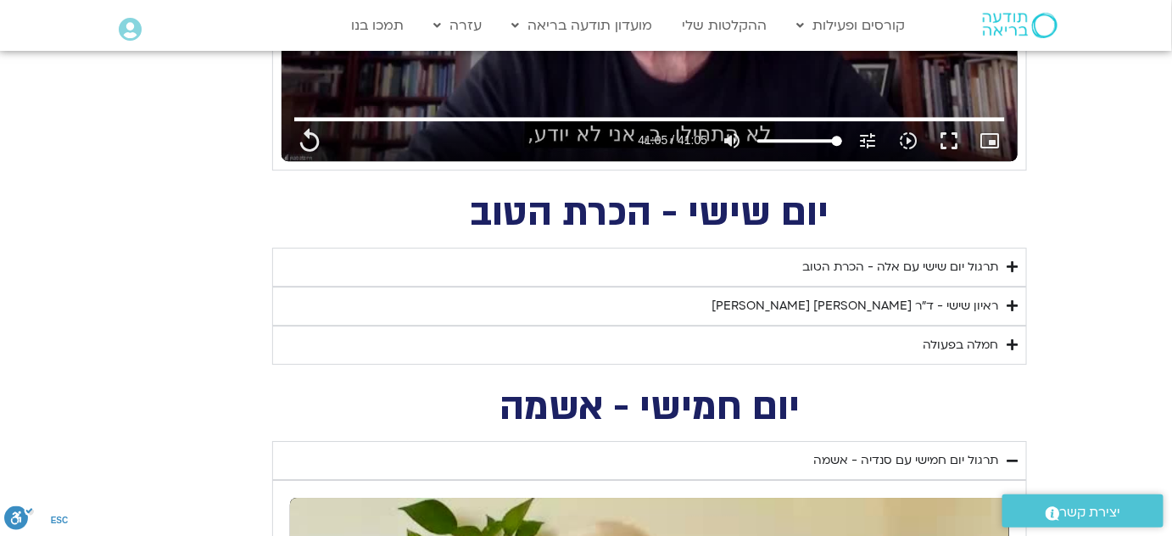
click at [1008, 264] on icon "Accordion. Open links with Enter or Space, close with Escape, and navigate with…" at bounding box center [1012, 266] width 11 height 13
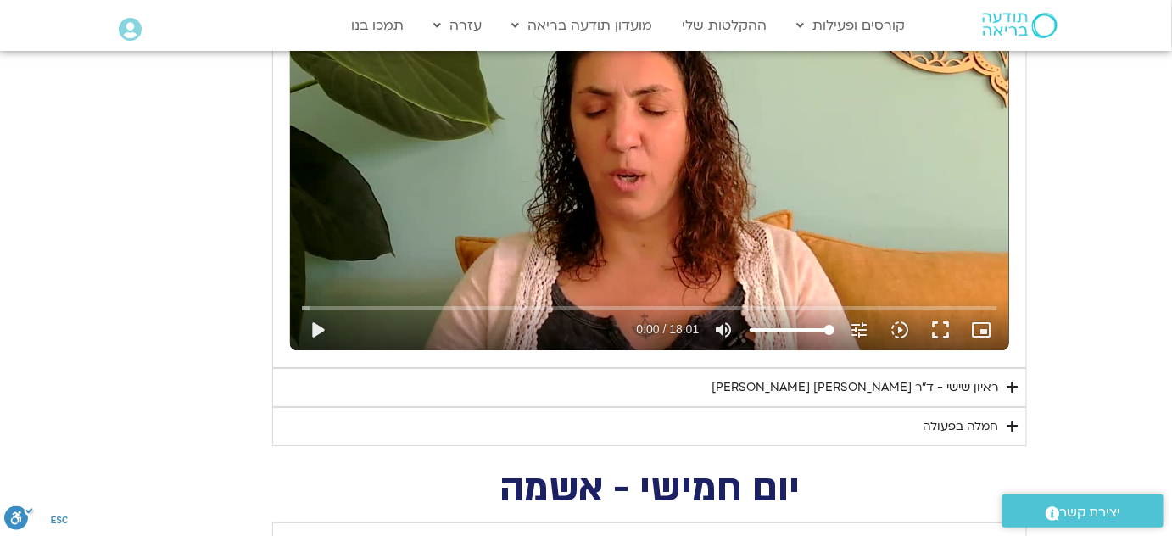
scroll to position [1975, 0]
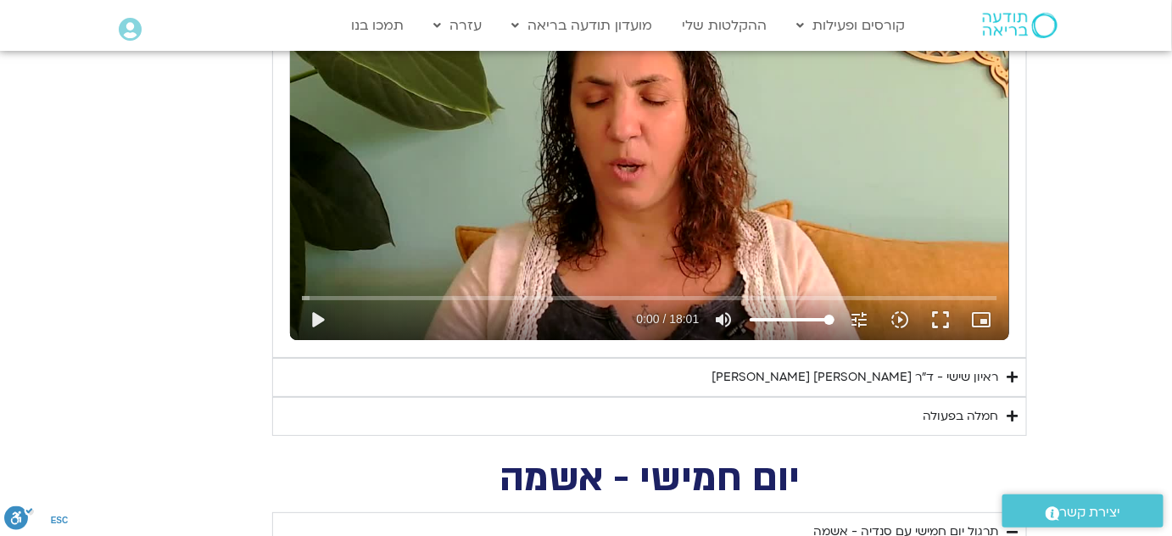
click at [1011, 375] on icon "Accordion. Open links with Enter or Space, close with Escape, and navigate with…" at bounding box center [1012, 377] width 11 height 13
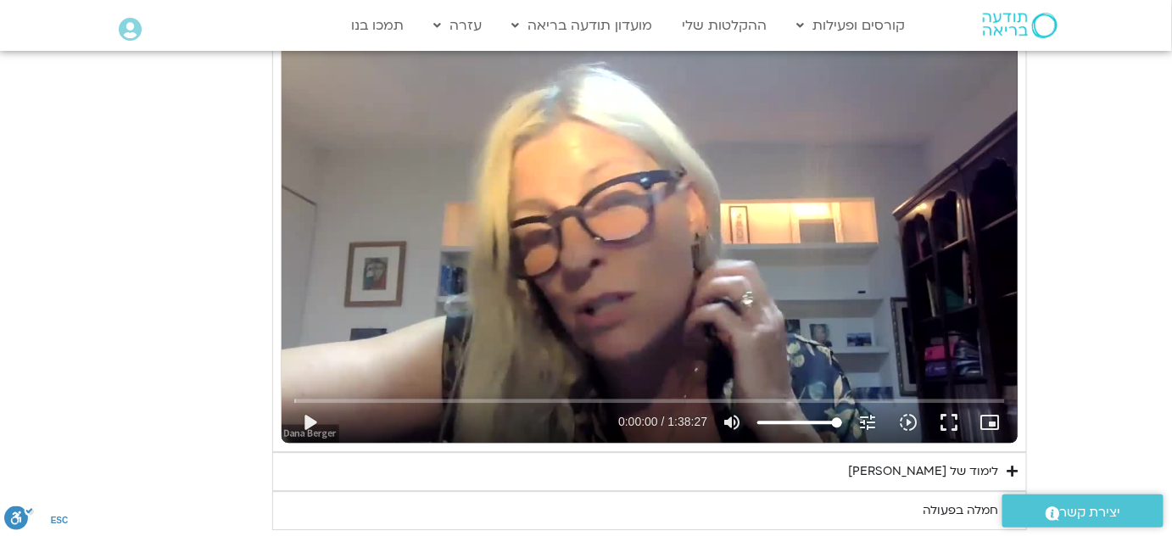
scroll to position [3464, 0]
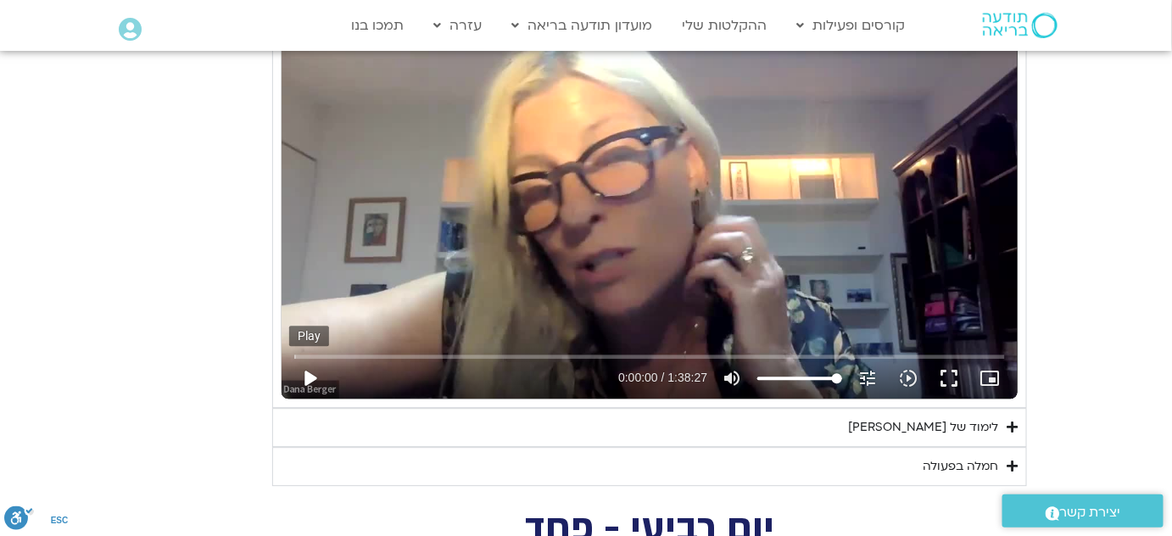
click at [308, 371] on button "play_arrow" at bounding box center [309, 378] width 41 height 41
click at [445, 355] on input "Seek" at bounding box center [650, 356] width 712 height 10
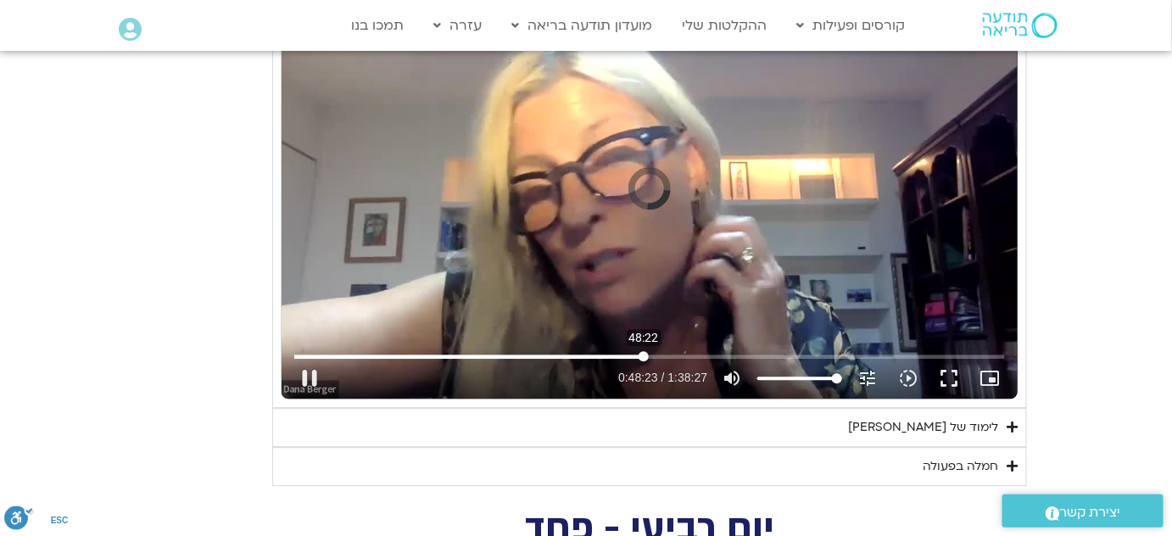
click at [644, 351] on input "Seek" at bounding box center [650, 356] width 712 height 10
